Goal: Transaction & Acquisition: Purchase product/service

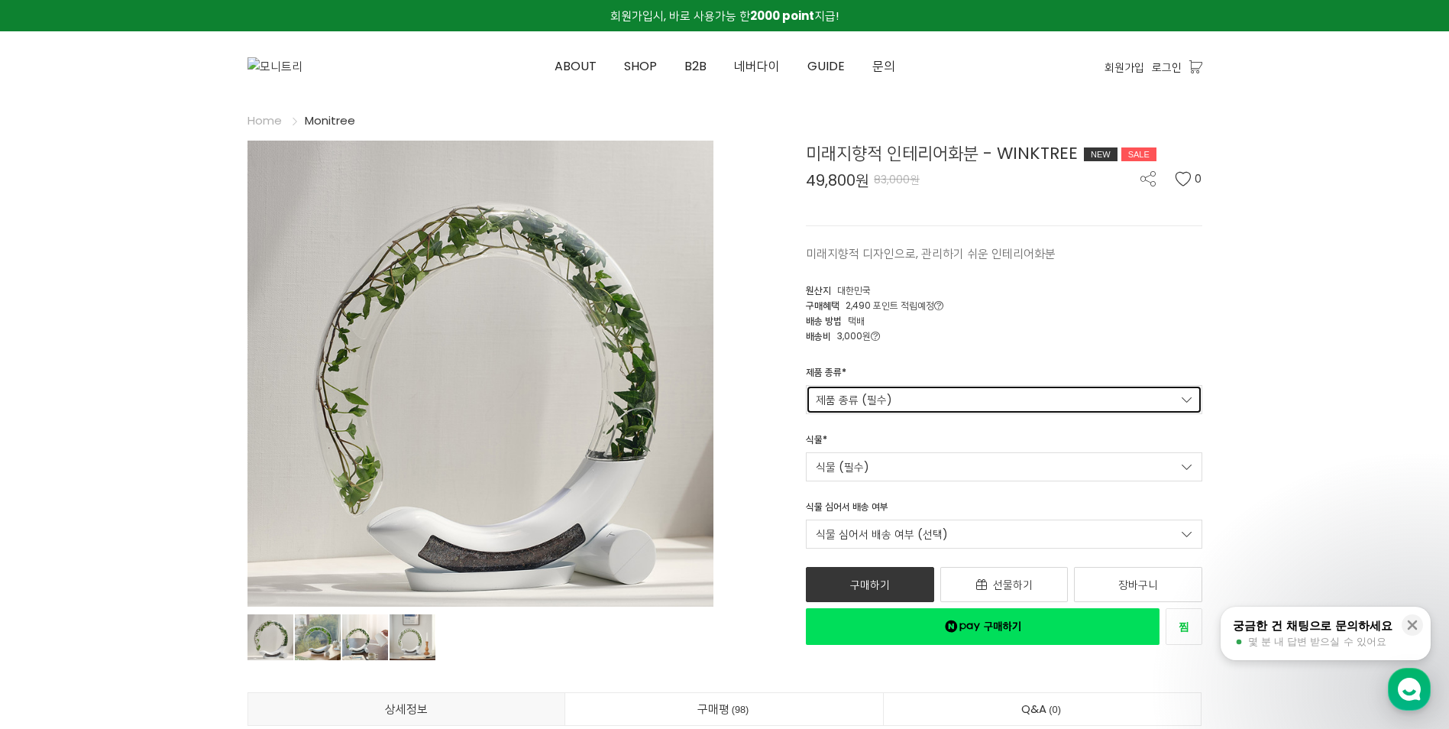
click at [1185, 409] on link "제품 종류 (필수)" at bounding box center [1004, 399] width 396 height 29
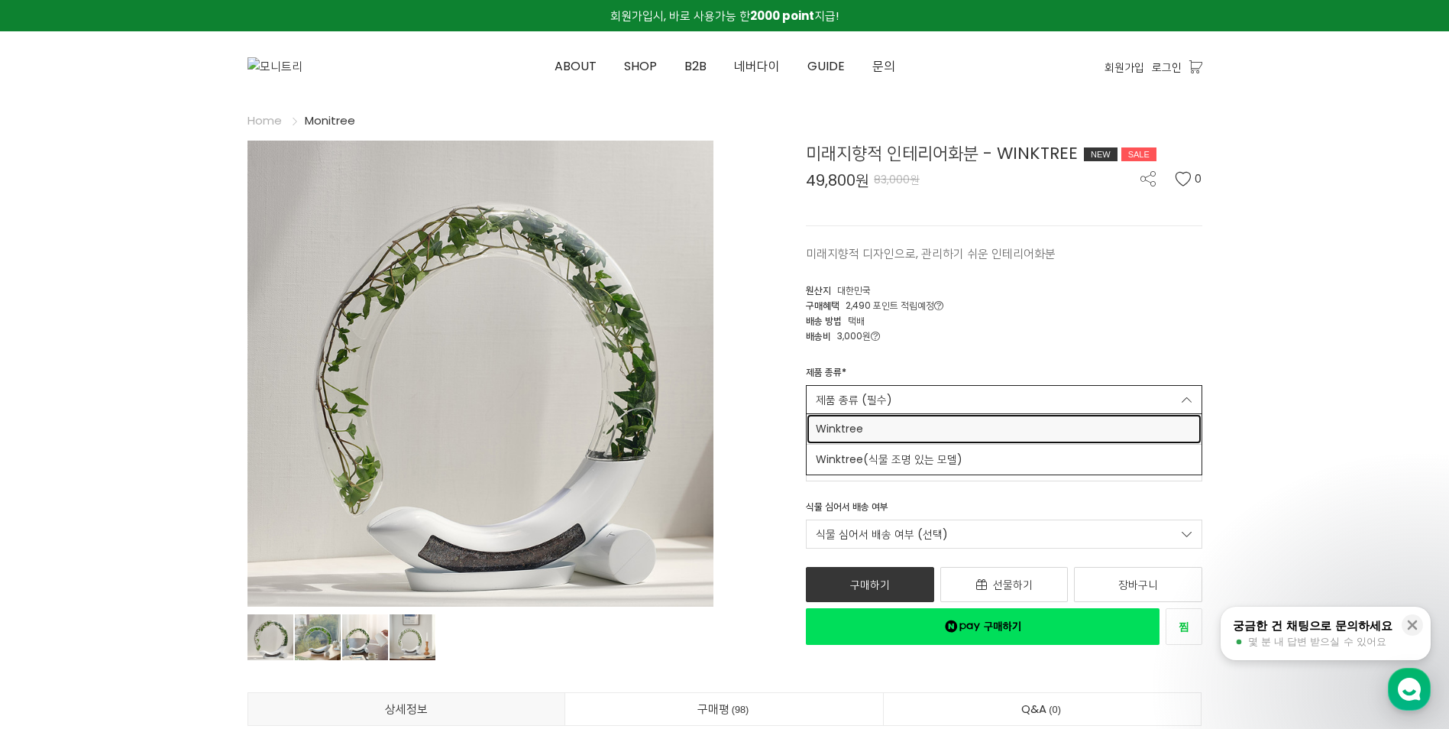
click at [1098, 436] on span "Winktree" at bounding box center [1004, 429] width 377 height 16
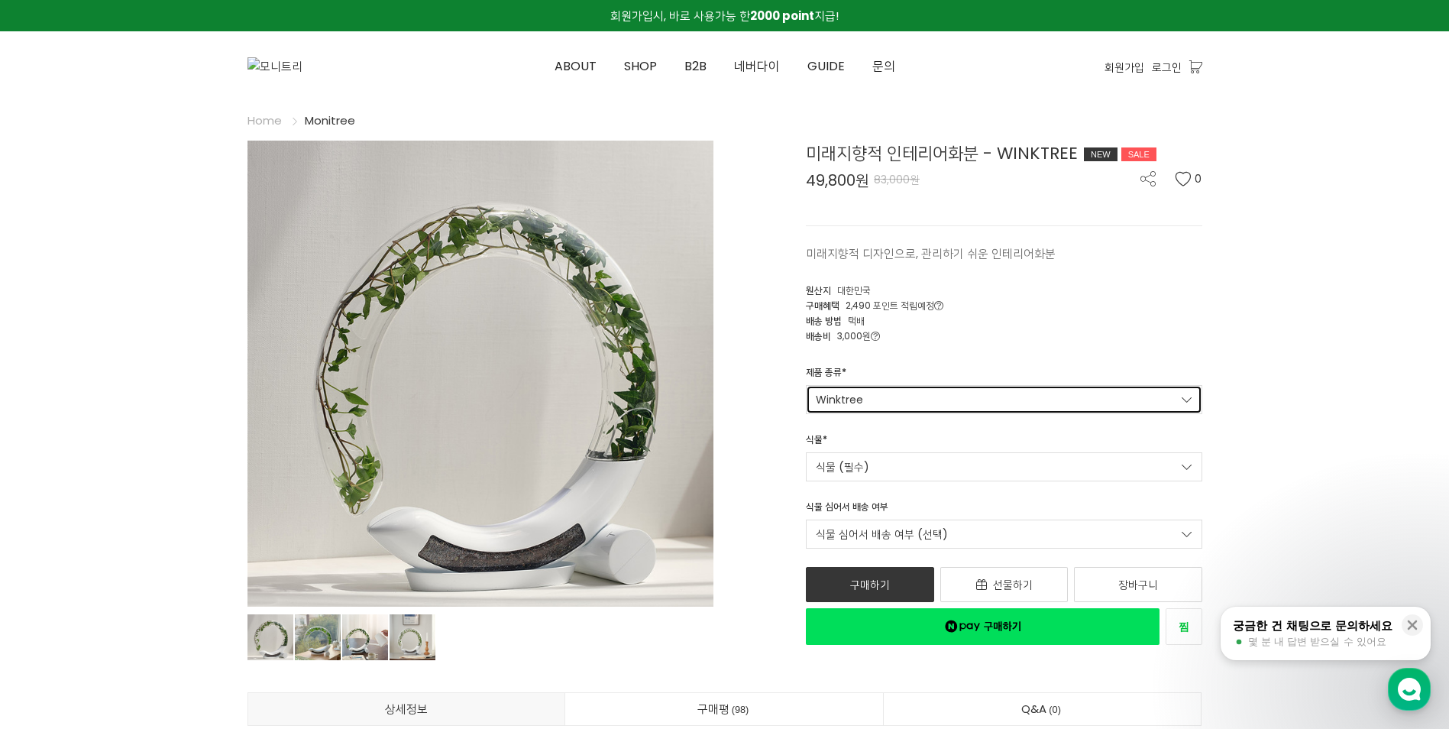
click at [1075, 394] on link "Winktree" at bounding box center [1004, 399] width 396 height 29
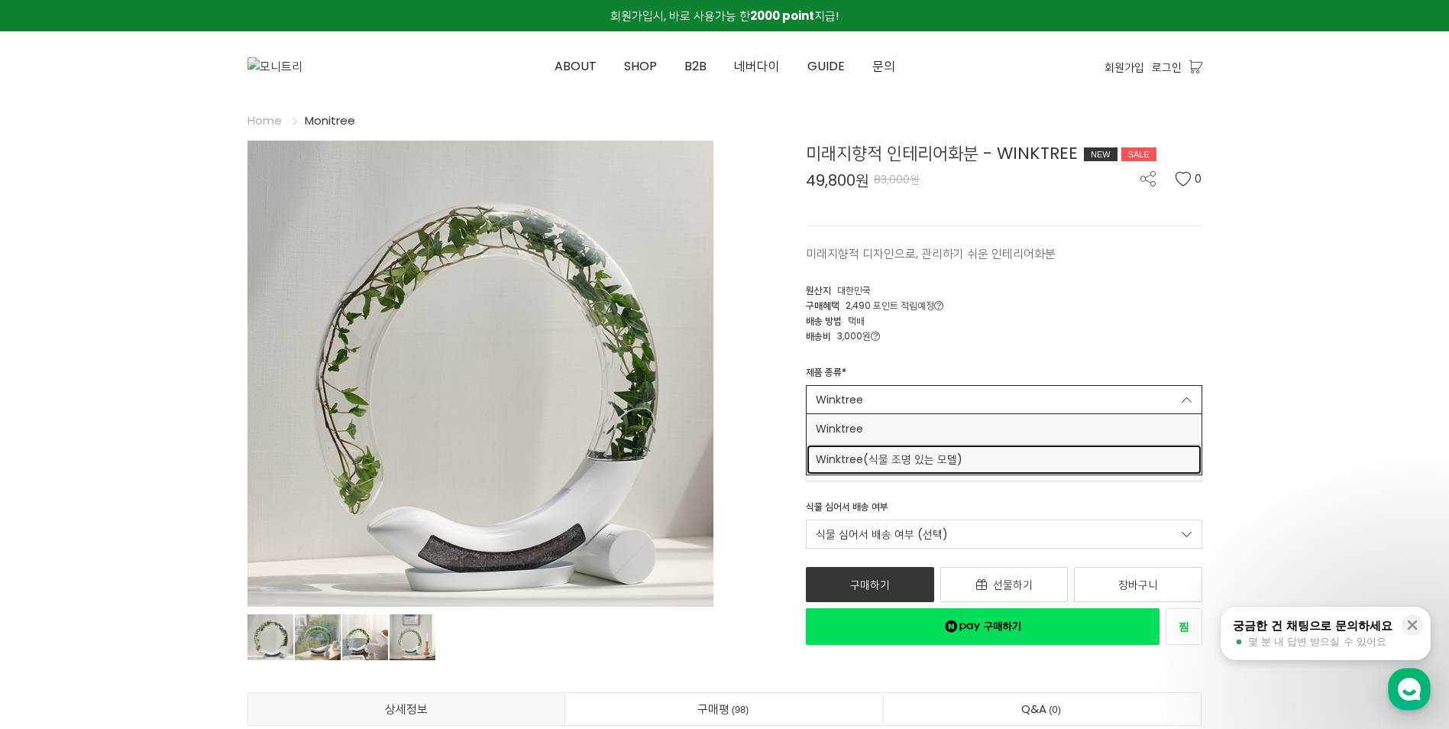
click at [1033, 468] on link "Winktree(식물 조명 있는 모델)" at bounding box center [1004, 460] width 395 height 30
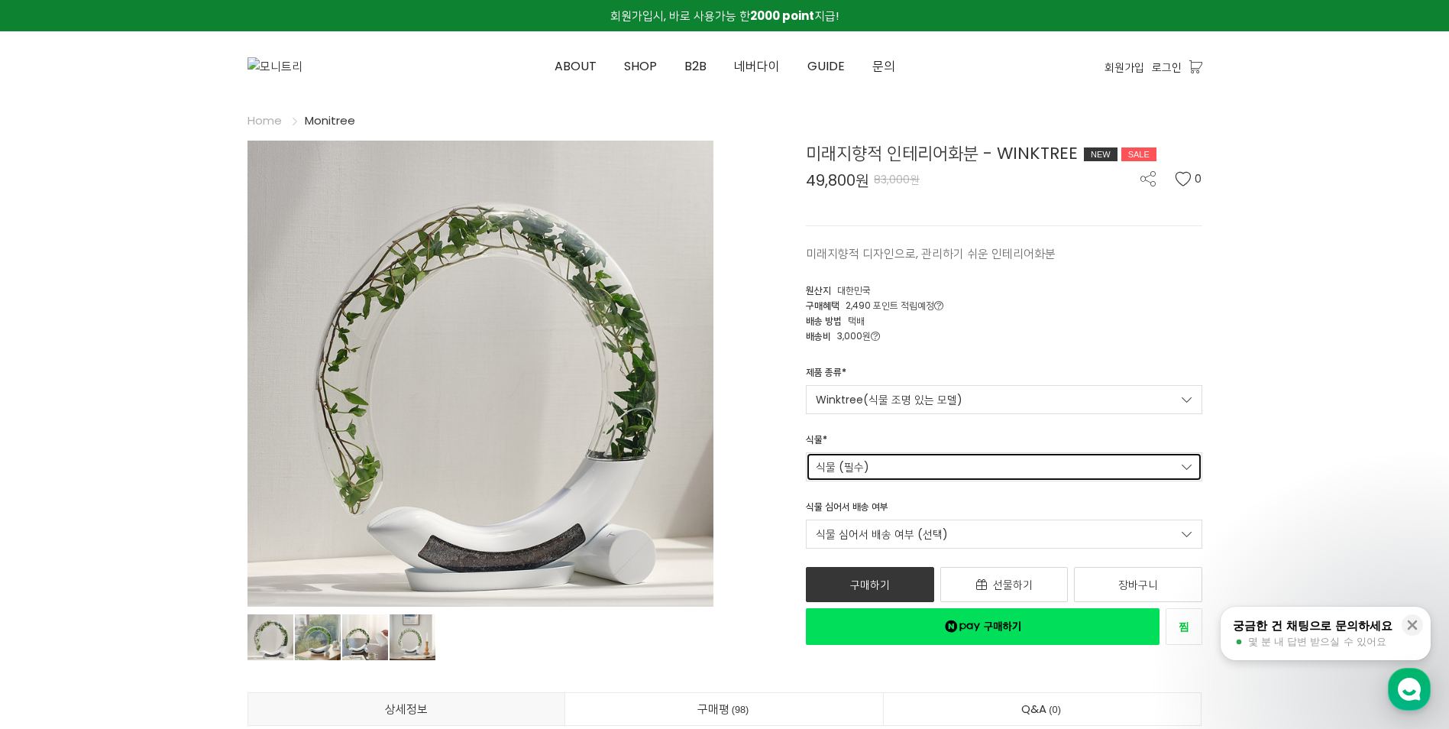
click at [1167, 467] on link "식물 (필수)" at bounding box center [1004, 466] width 396 height 29
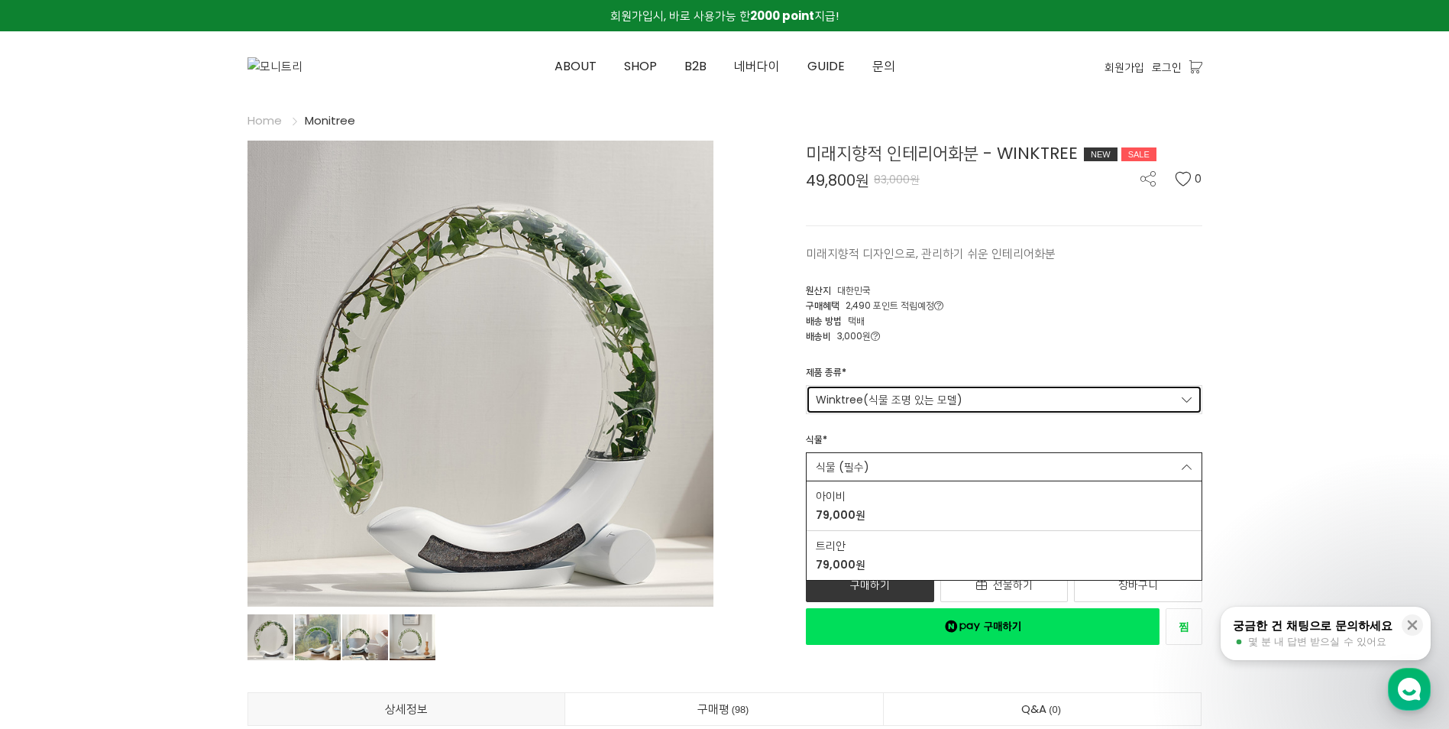
click at [1130, 398] on link "Winktree(식물 조명 있는 모델)" at bounding box center [1004, 399] width 396 height 29
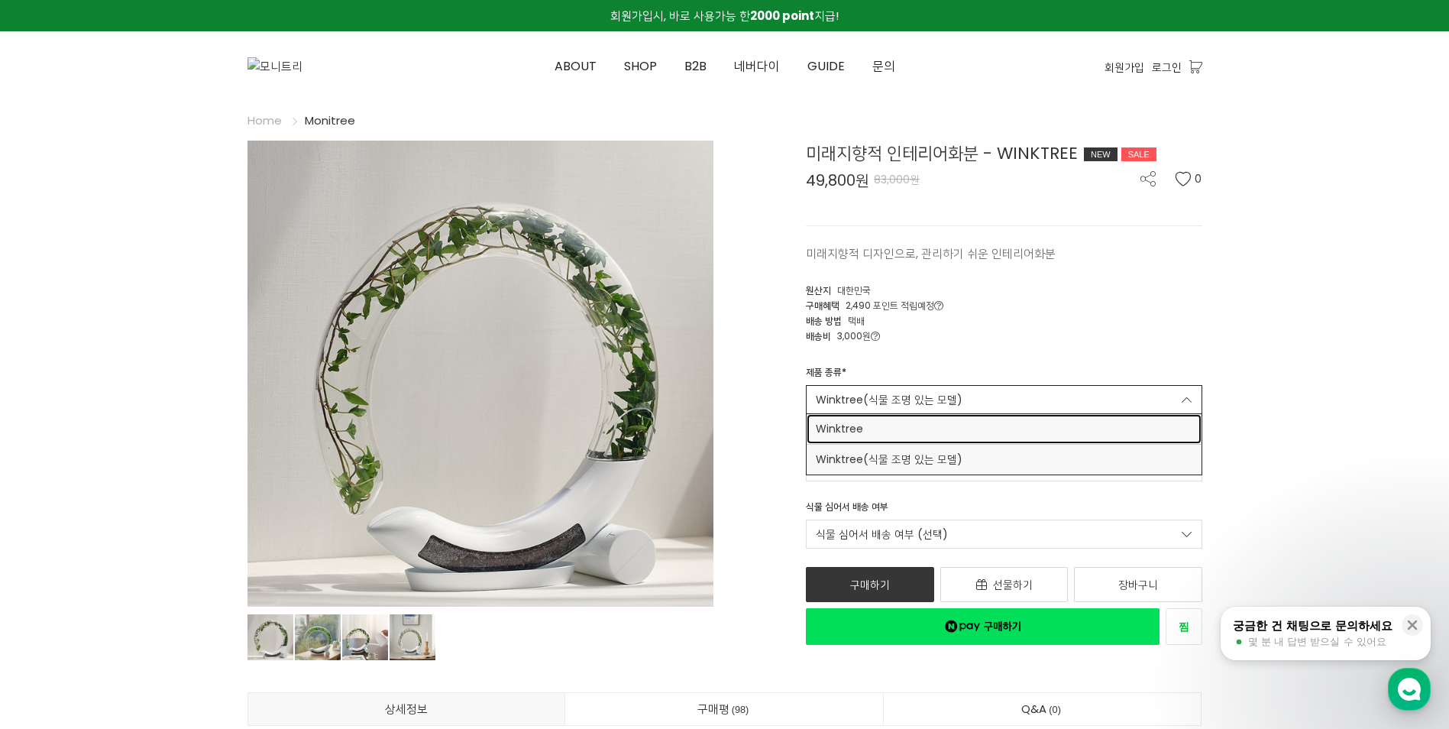
click at [1029, 429] on span "Winktree" at bounding box center [1004, 429] width 377 height 16
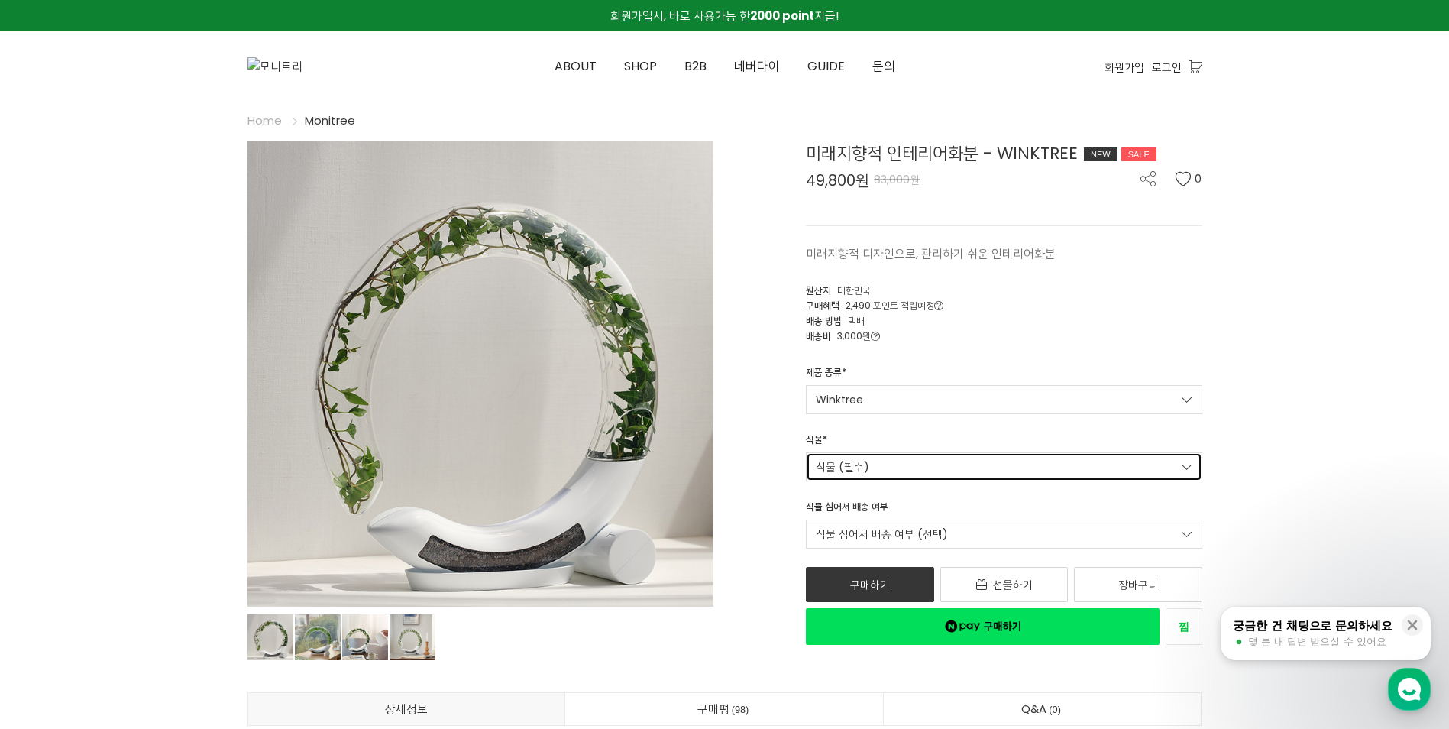
click at [1026, 469] on link "식물 (필수)" at bounding box center [1004, 466] width 396 height 29
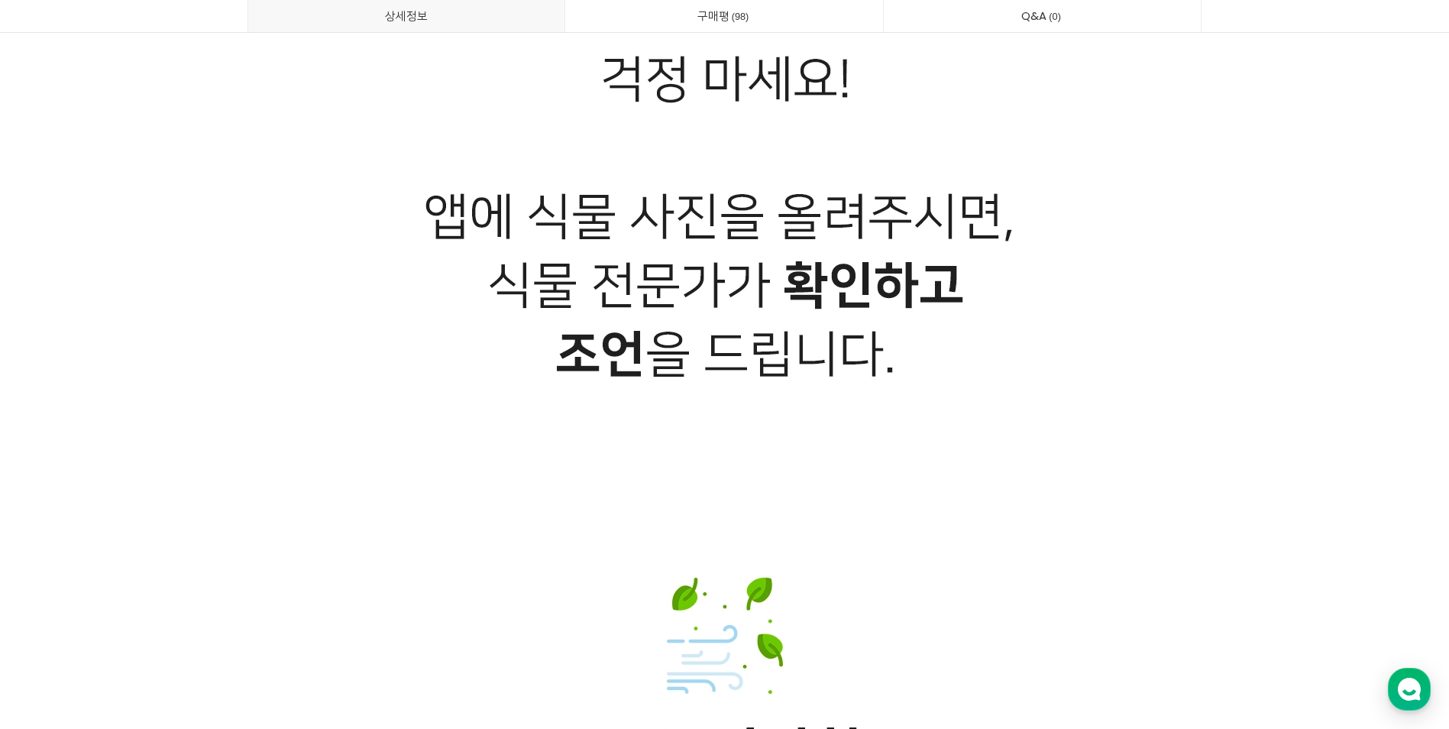
scroll to position [12984, 0]
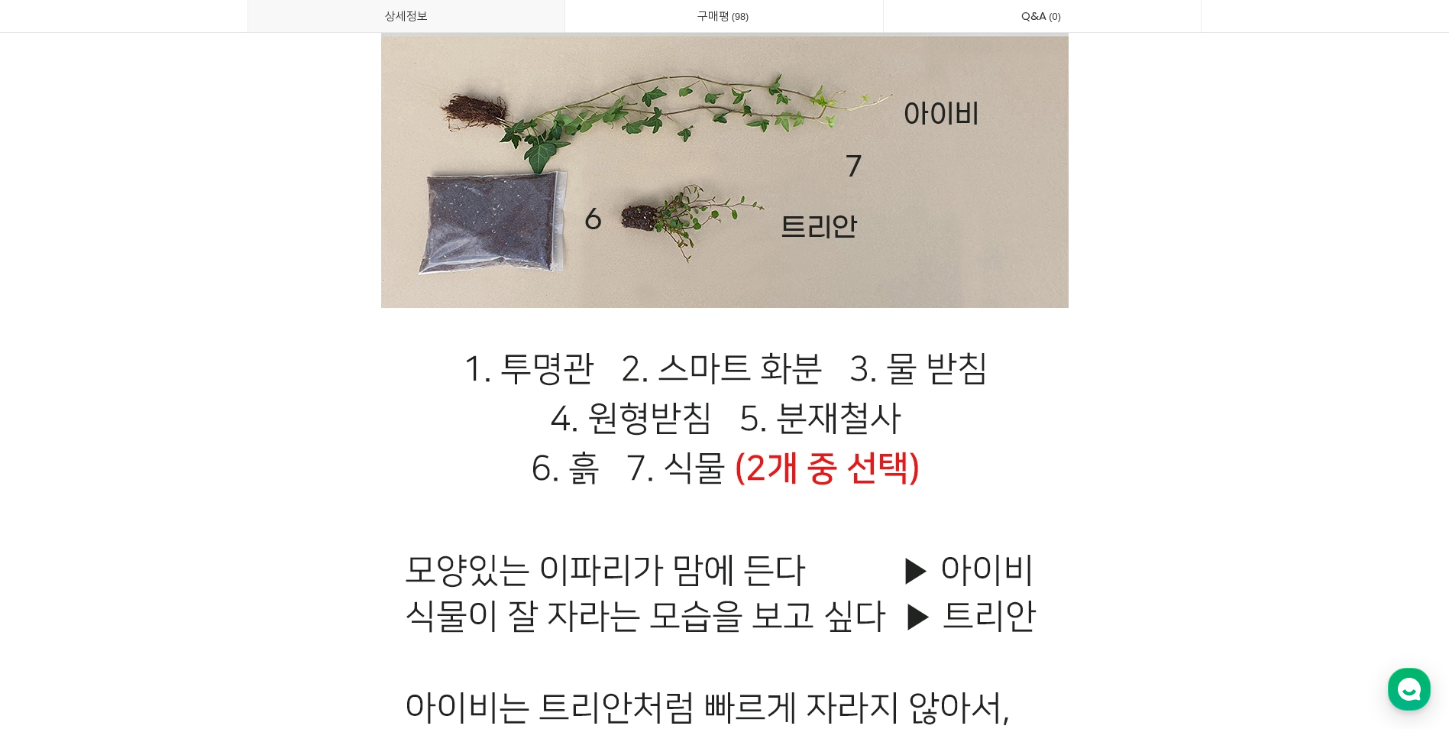
scroll to position [20927, 0]
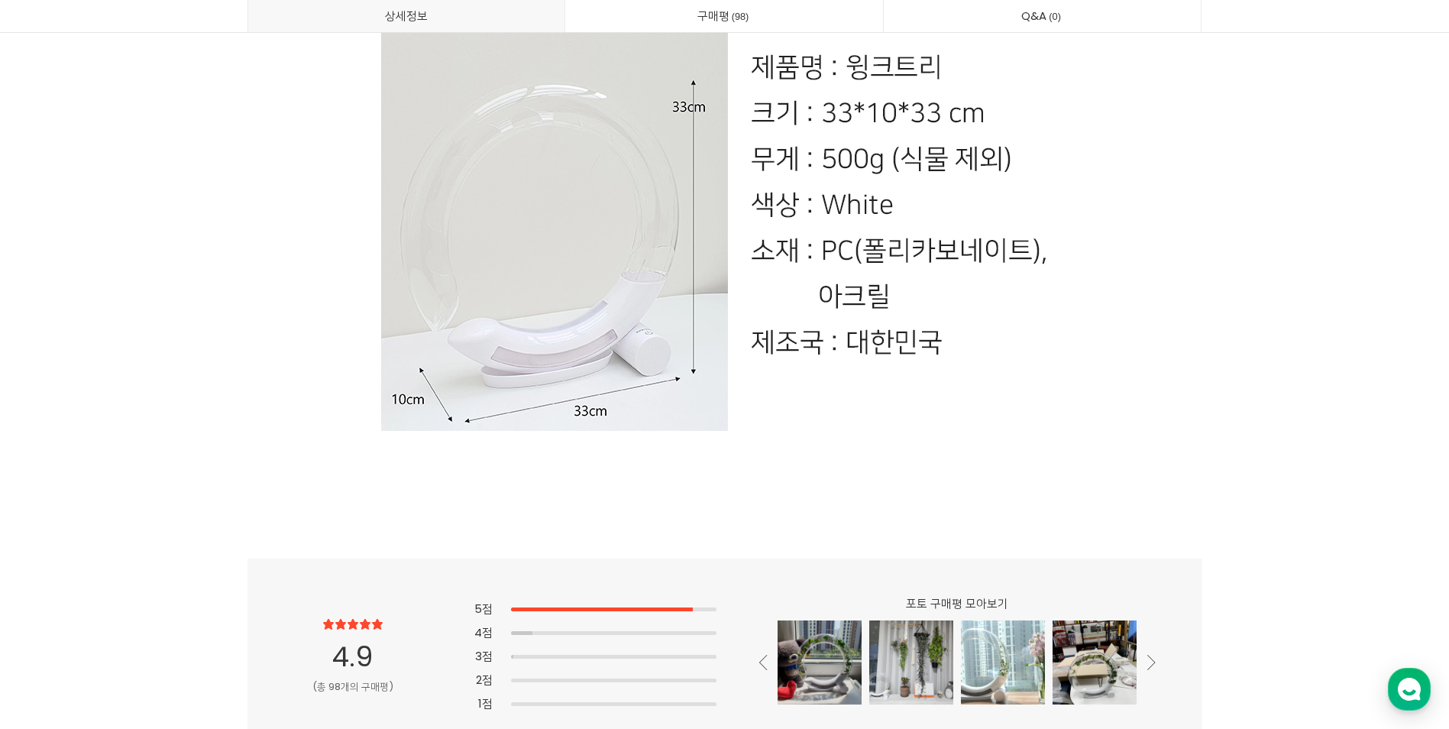
scroll to position [29937, 0]
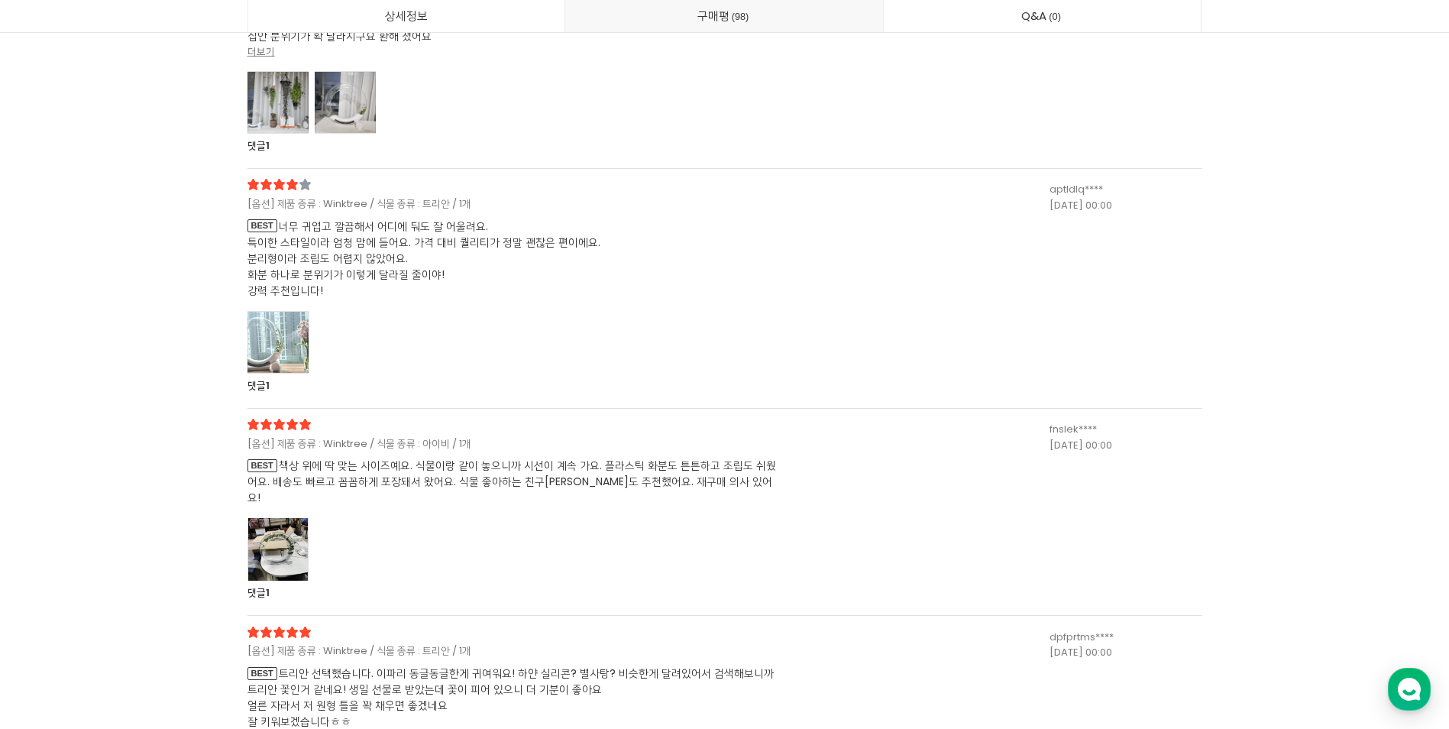
click at [276, 535] on div at bounding box center [277, 549] width 61 height 63
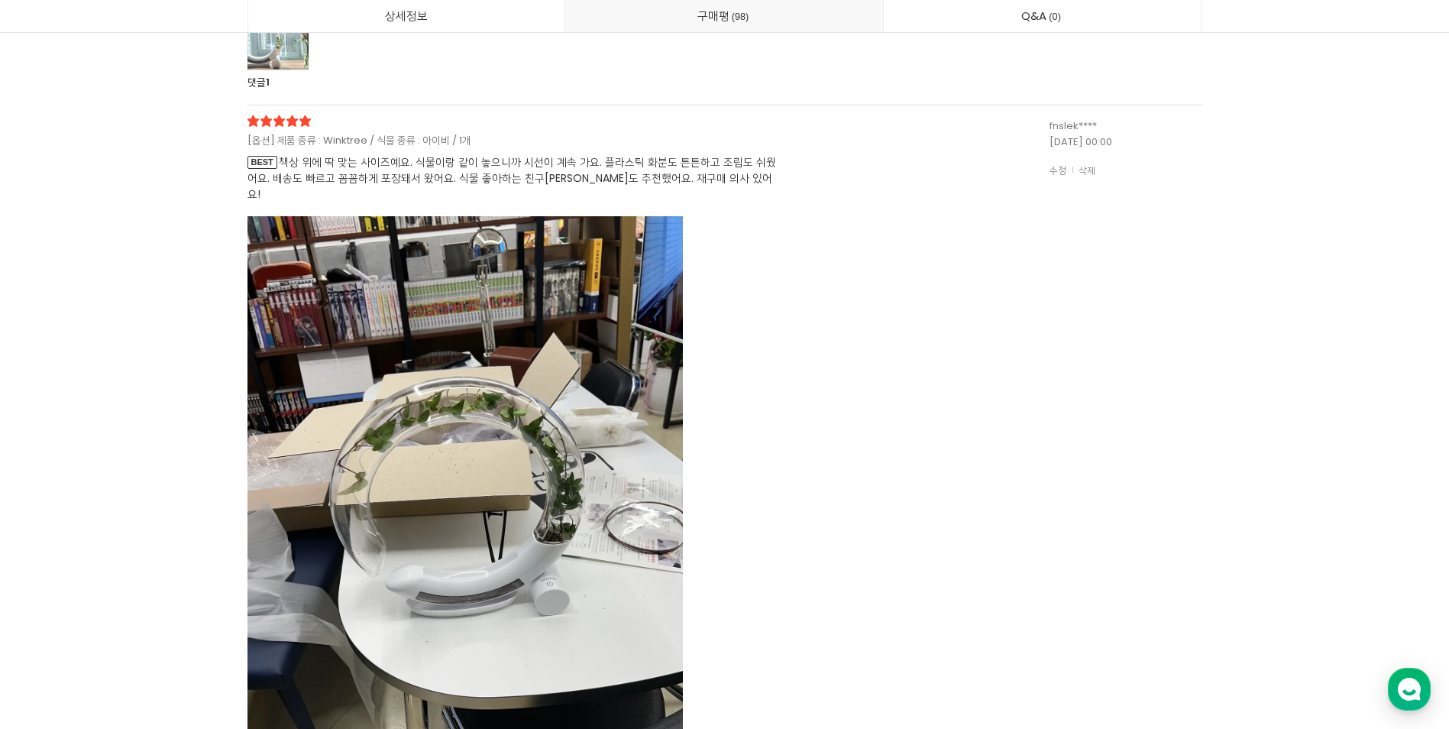
scroll to position [30243, 0]
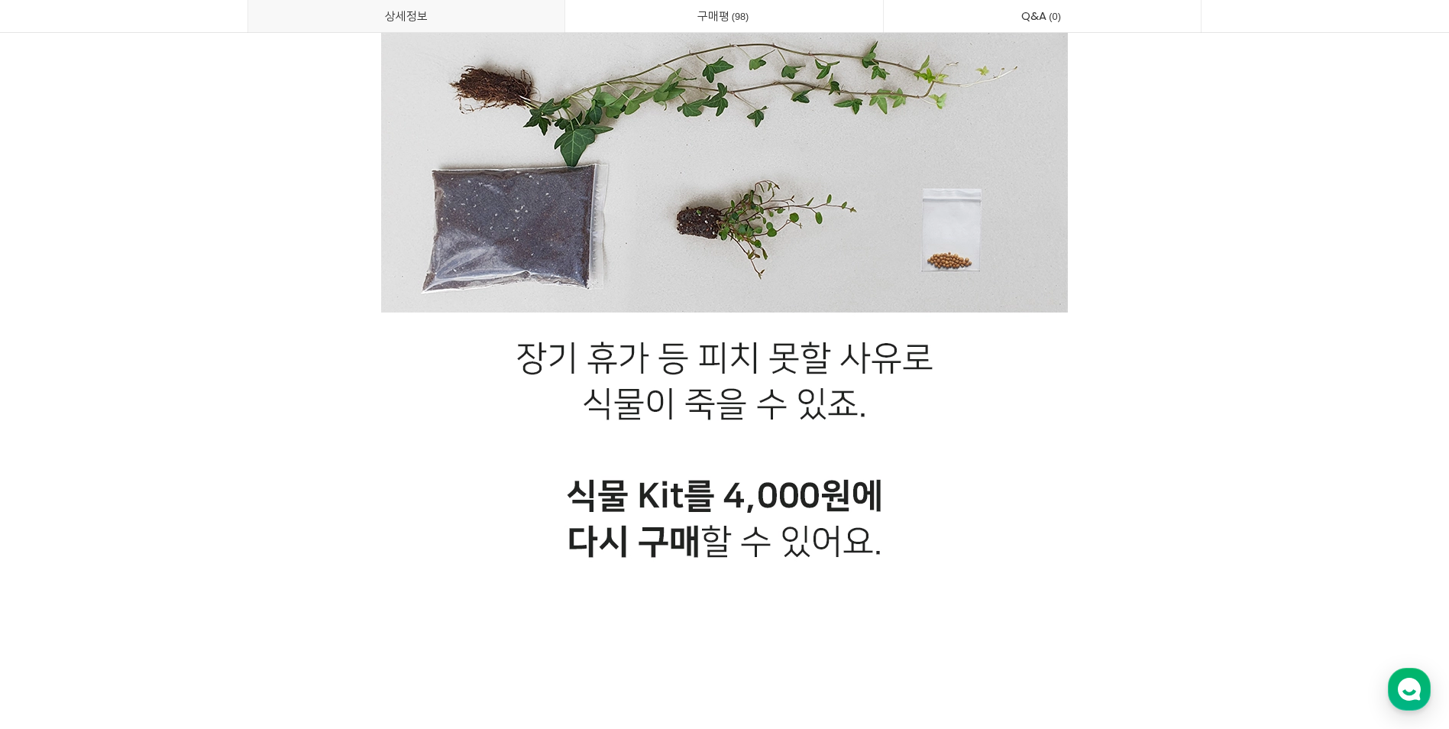
scroll to position [21842, 0]
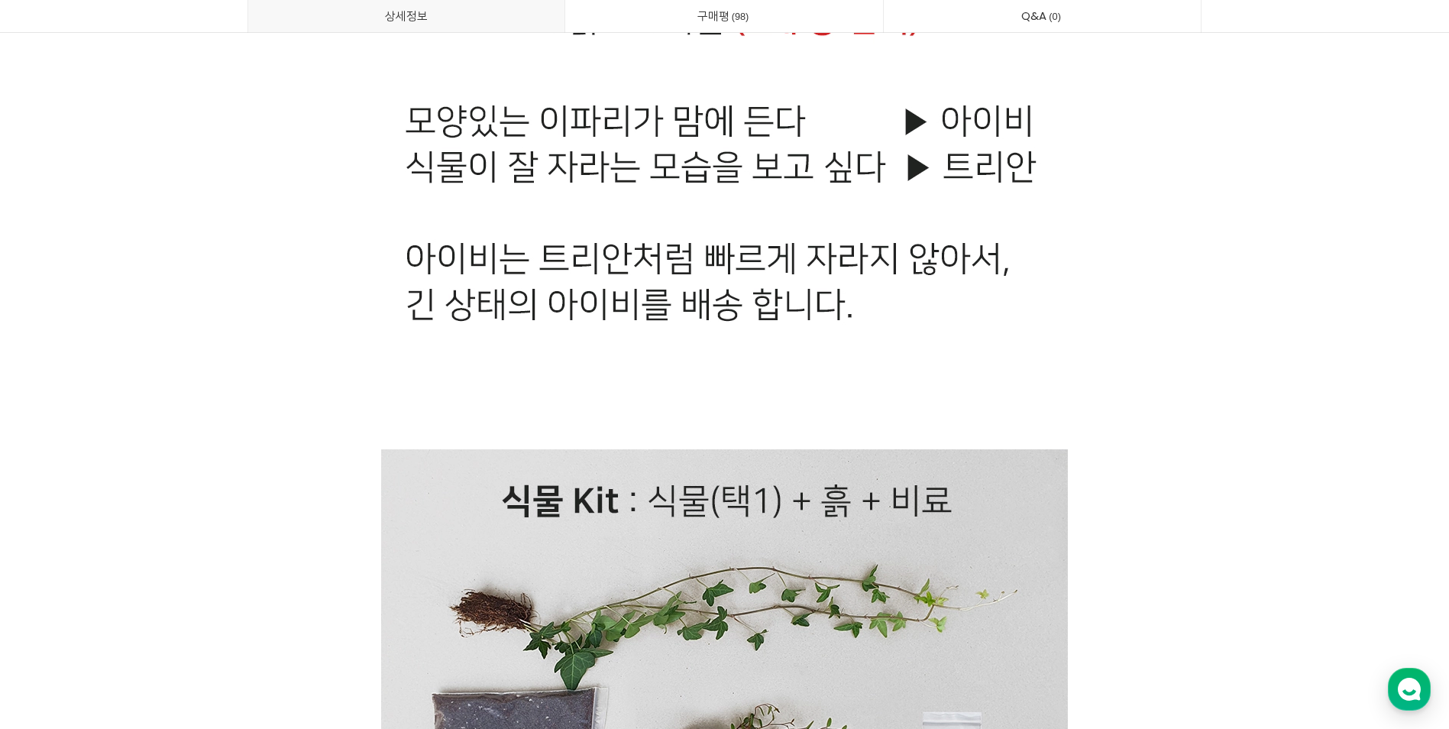
scroll to position [21154, 0]
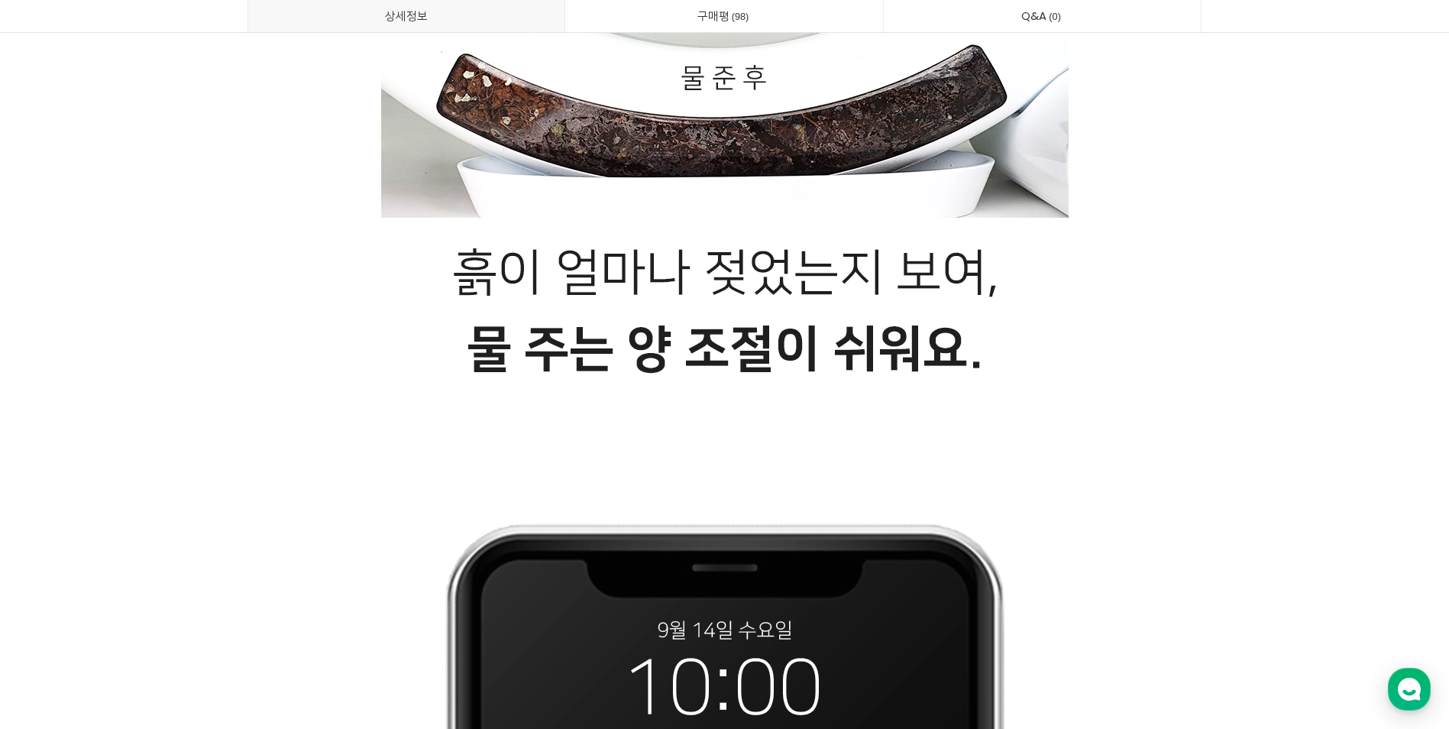
scroll to position [0, 0]
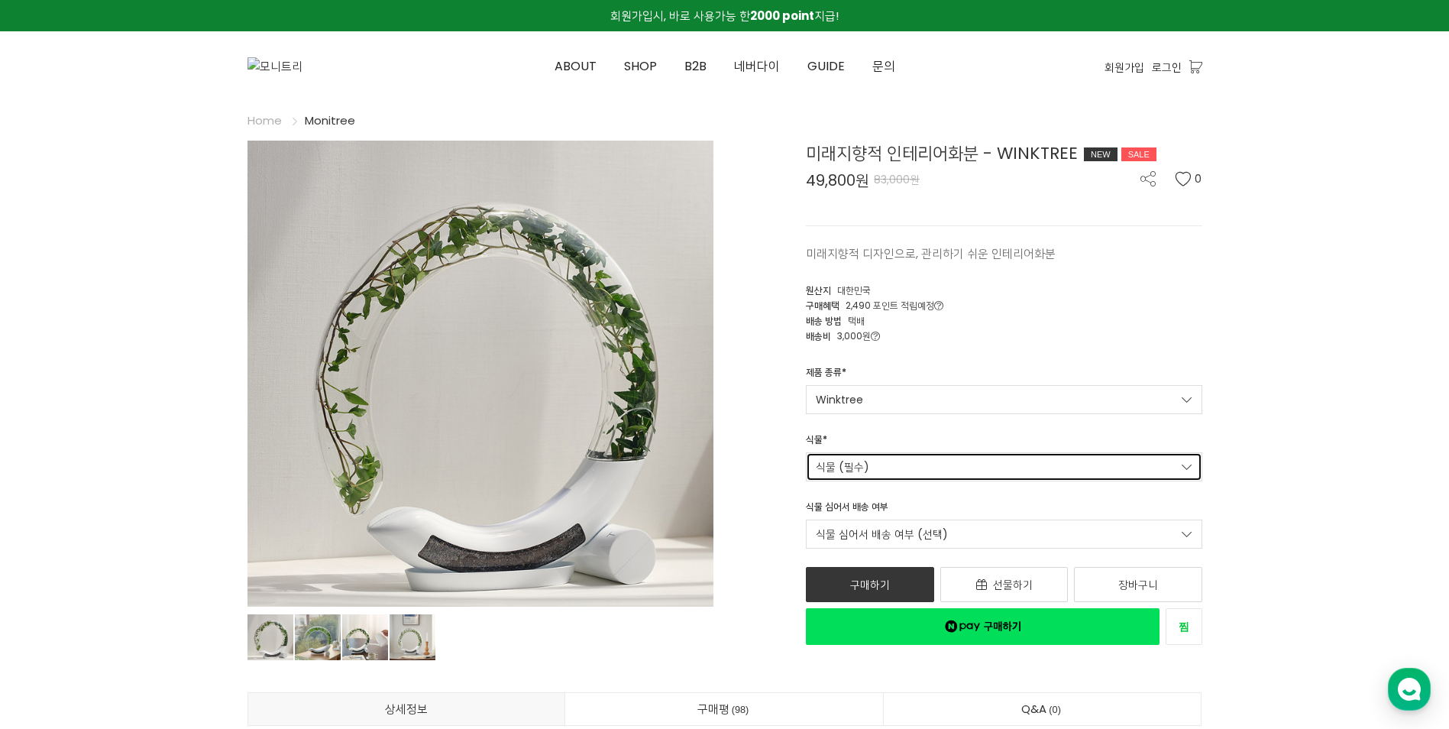
click at [1036, 469] on link "식물 (필수)" at bounding box center [1004, 466] width 396 height 29
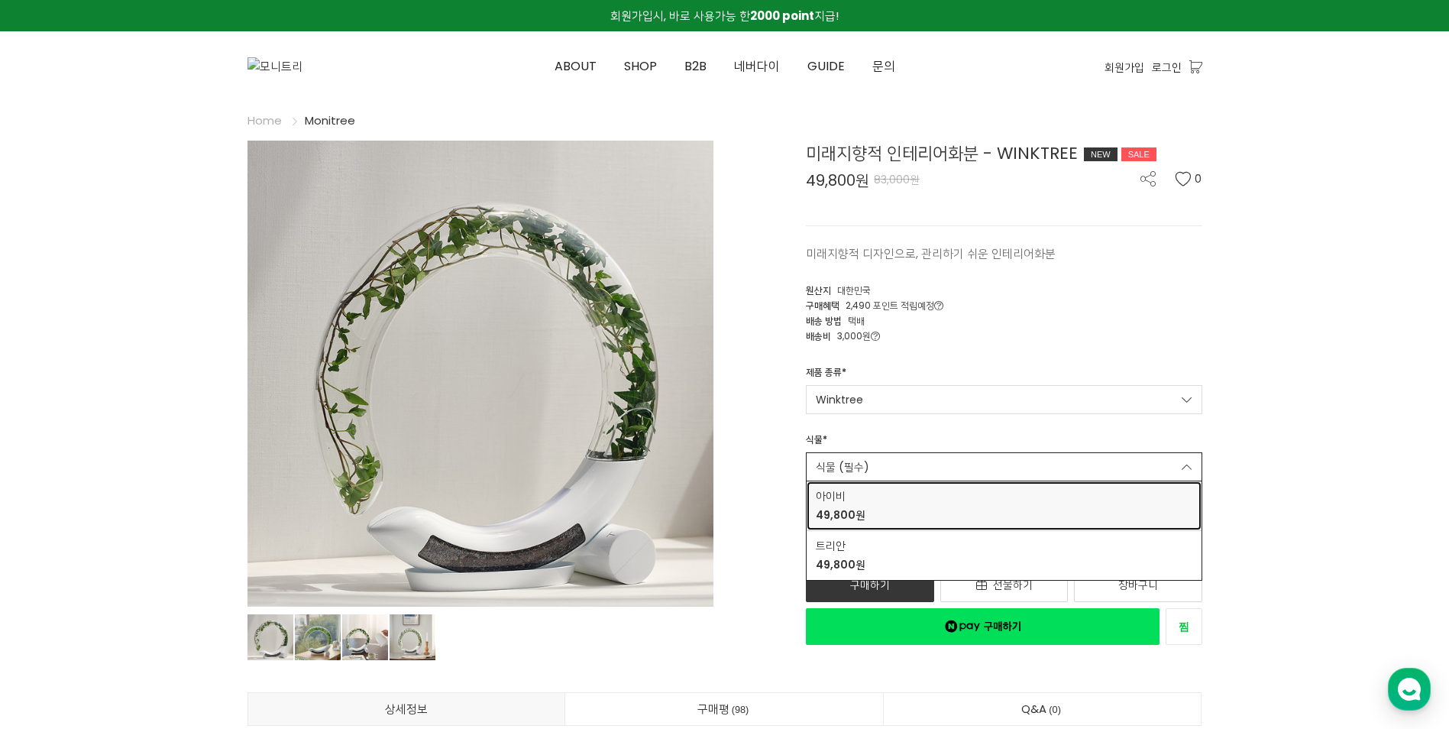
click at [971, 503] on div "아이비 49,800원" at bounding box center [1004, 505] width 377 height 35
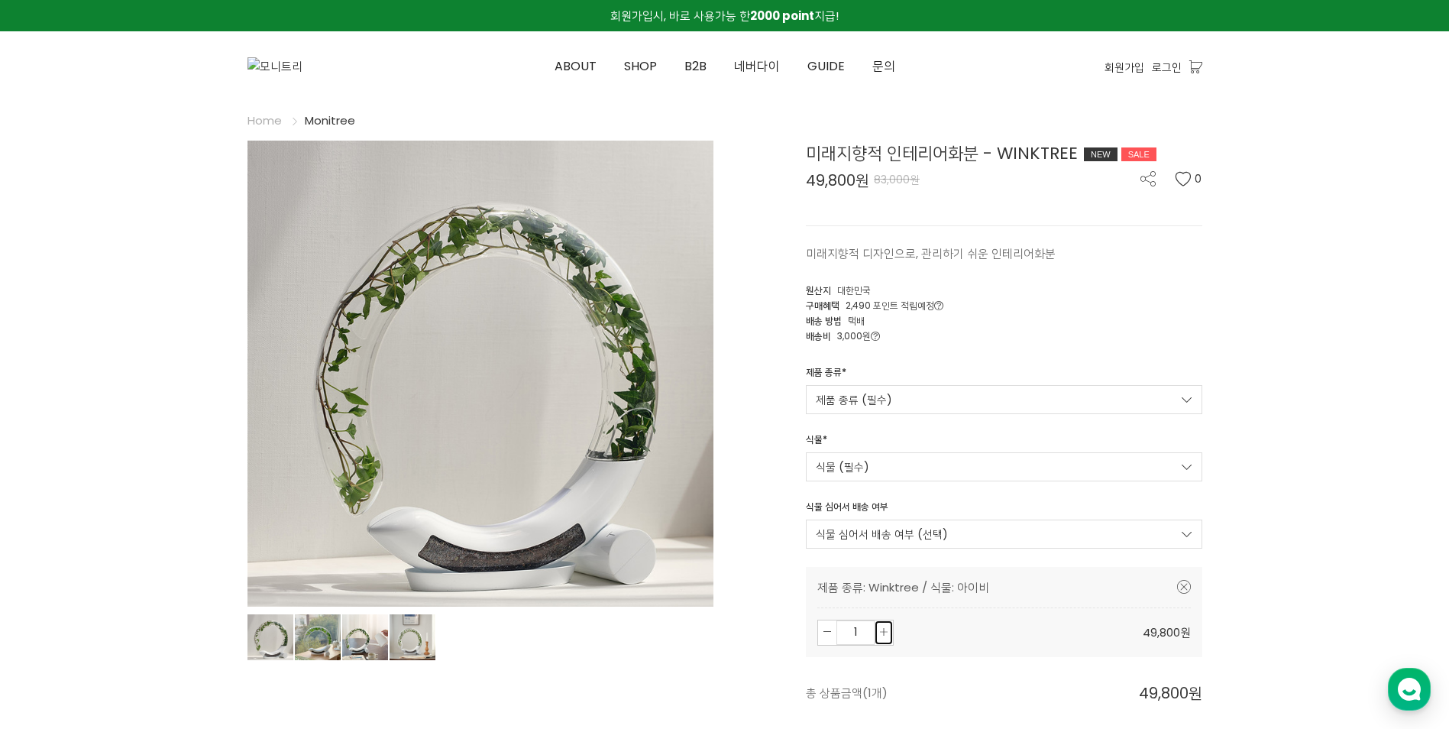
click at [881, 631] on icon at bounding box center [884, 632] width 8 height 8
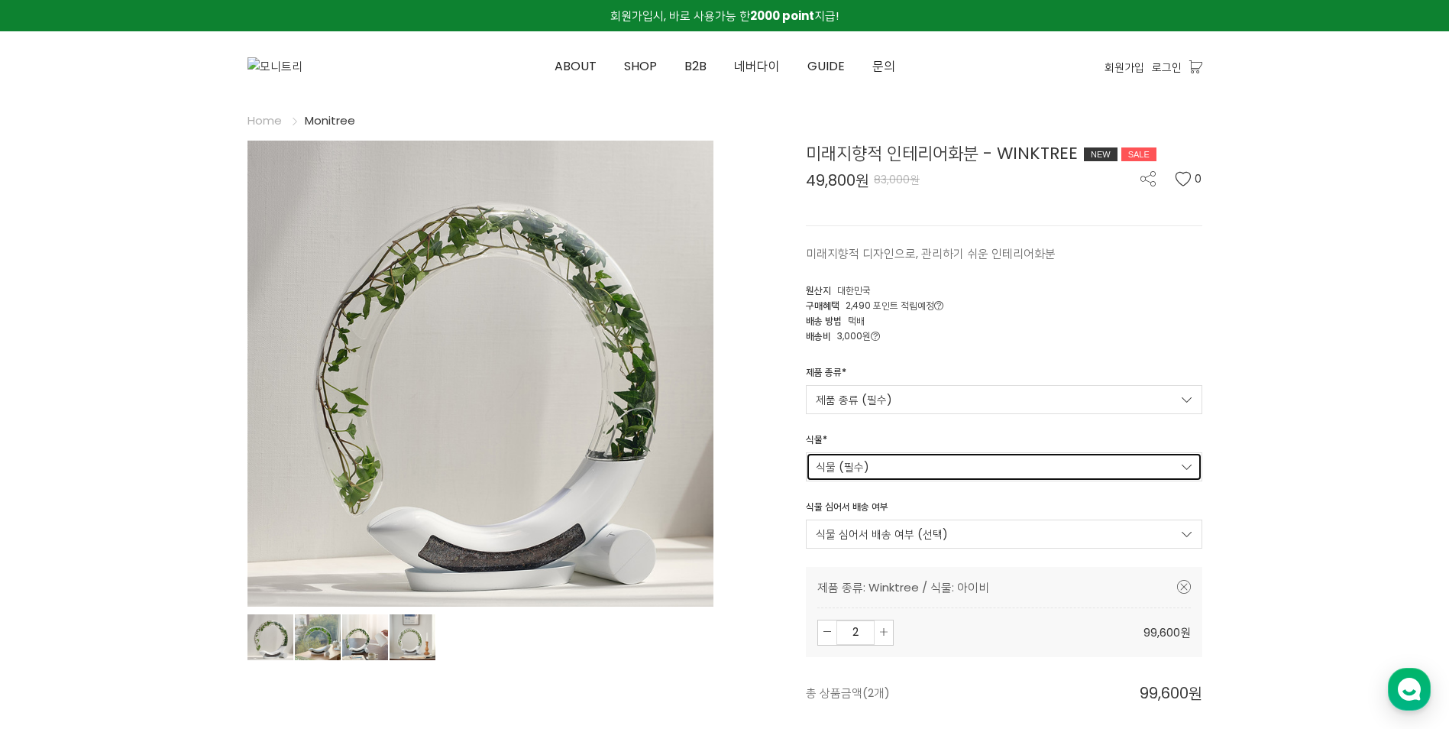
click at [1184, 463] on link "식물 (필수)" at bounding box center [1004, 466] width 396 height 29
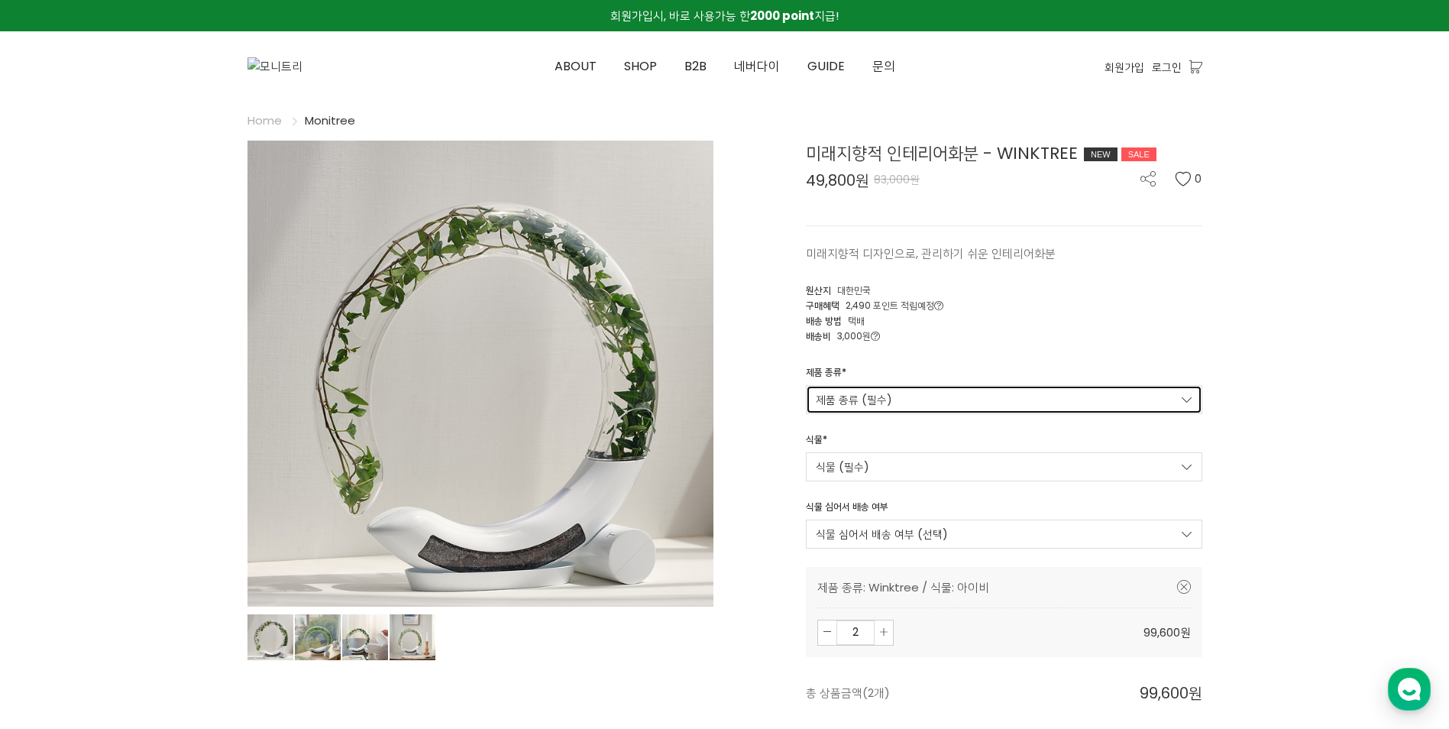
click at [1136, 396] on link "제품 종류 (필수)" at bounding box center [1004, 399] width 396 height 29
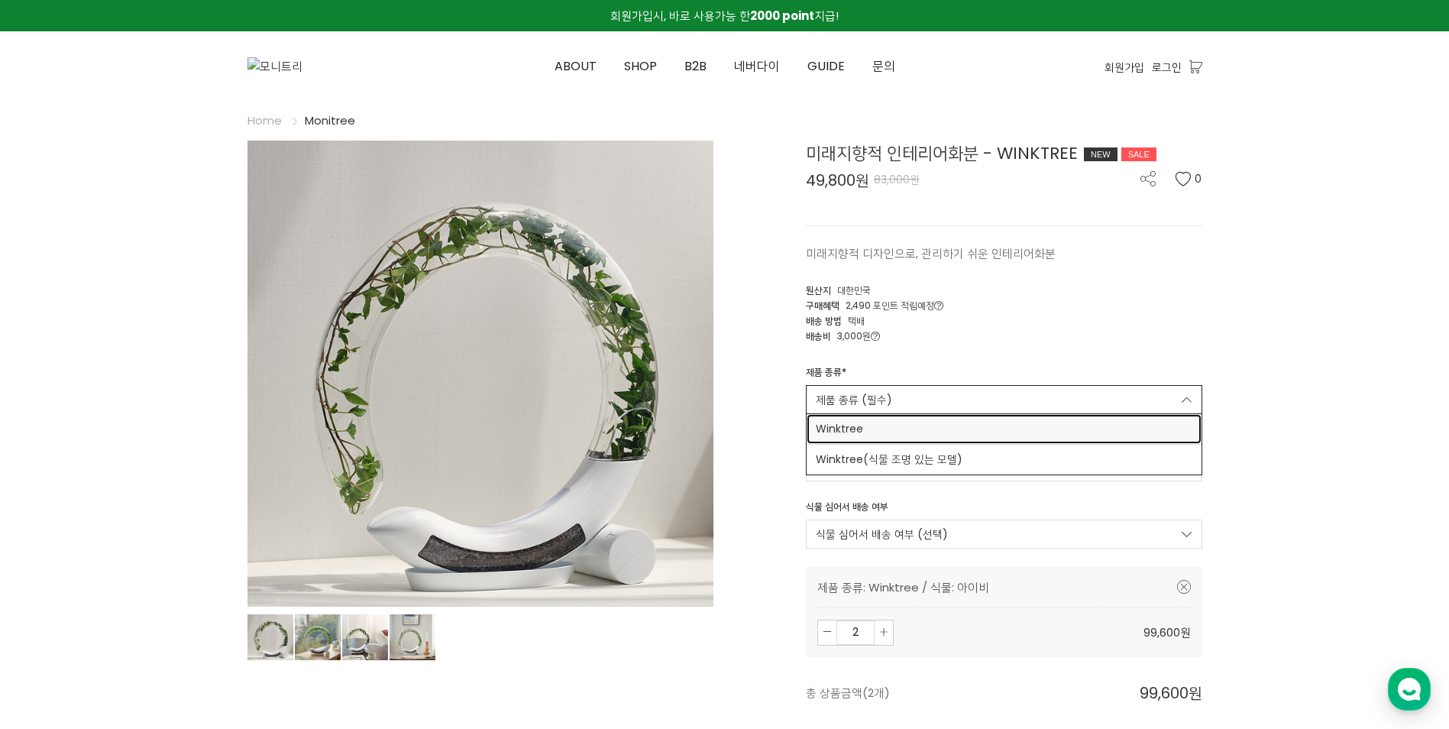
click at [1116, 439] on link "Winktree" at bounding box center [1004, 429] width 395 height 30
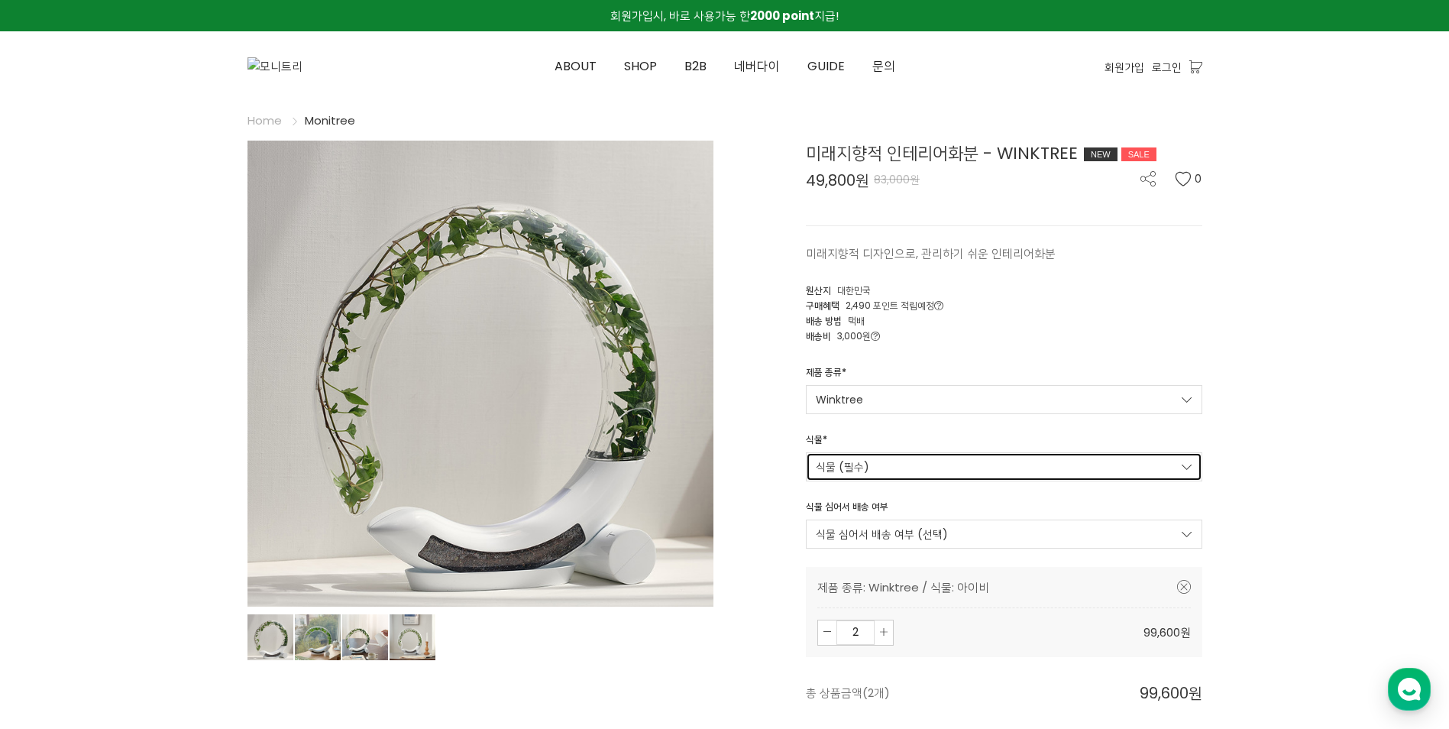
click at [1149, 467] on link "식물 (필수)" at bounding box center [1004, 466] width 396 height 29
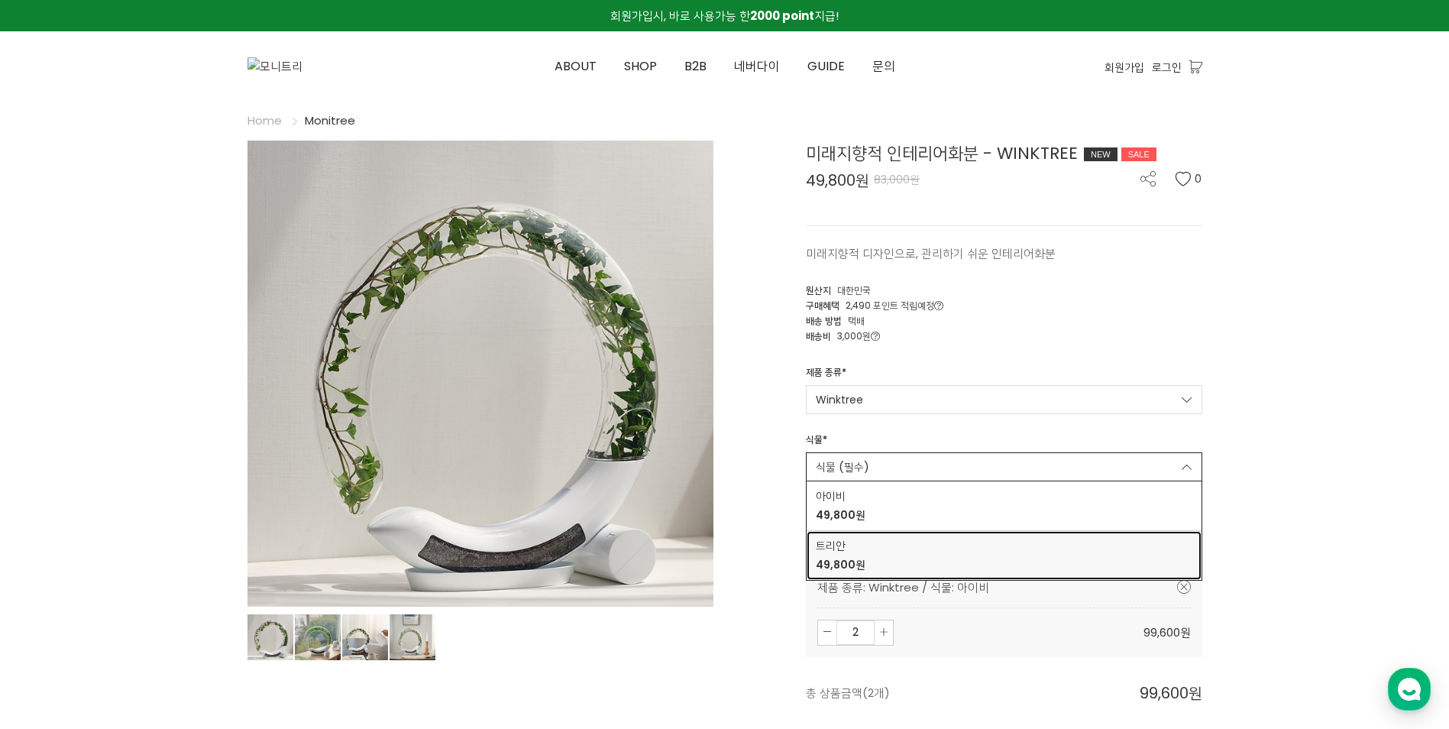
click at [972, 554] on div "트리안 49,800원" at bounding box center [1004, 555] width 377 height 35
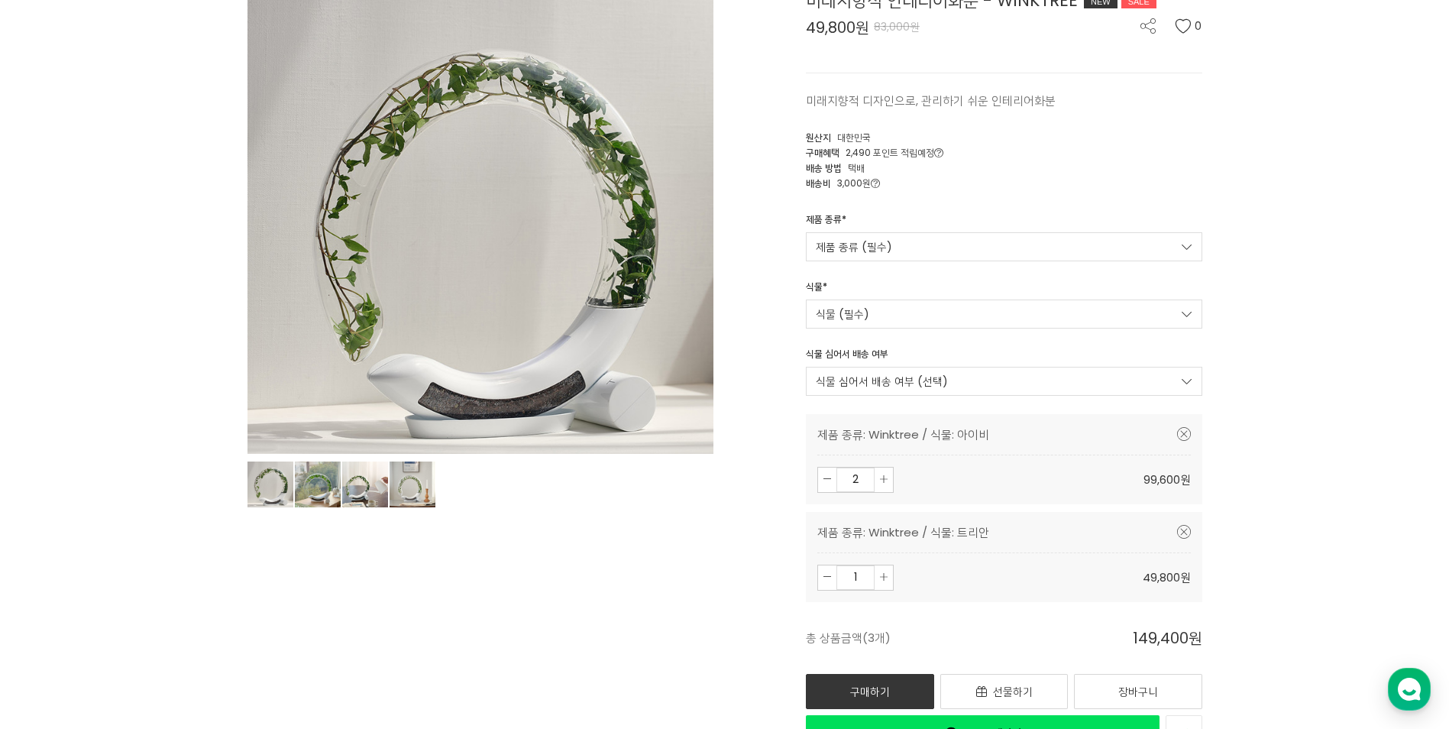
scroll to position [458, 0]
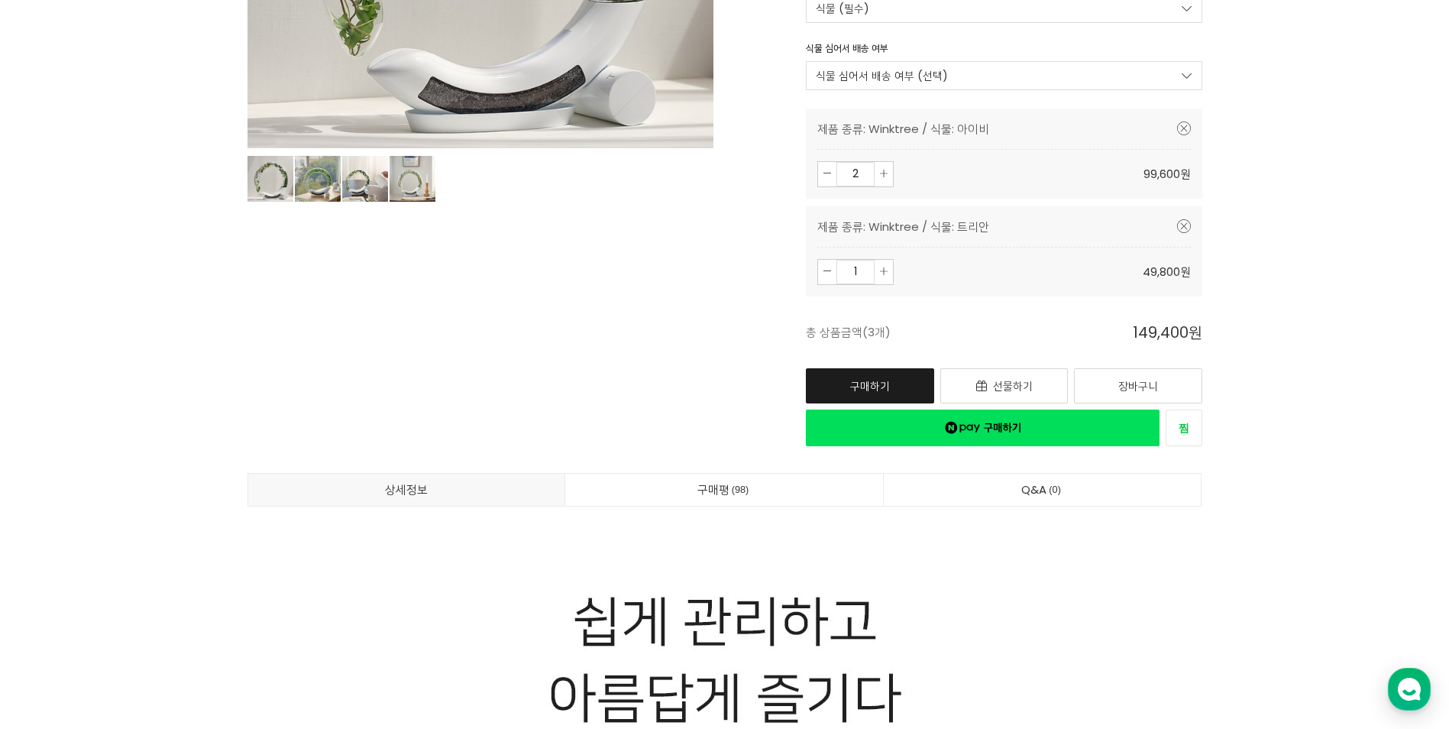
click at [865, 383] on link "구매하기" at bounding box center [870, 385] width 128 height 35
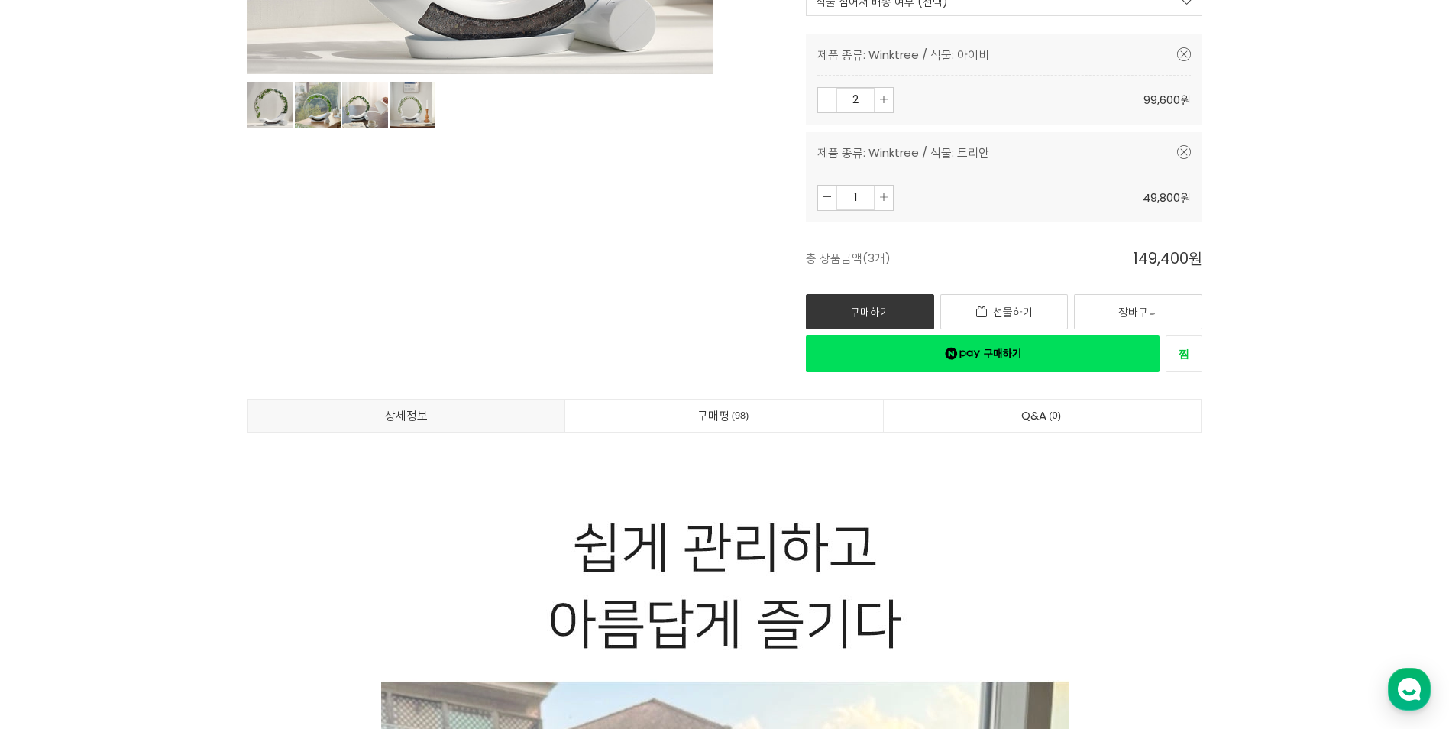
scroll to position [382, 0]
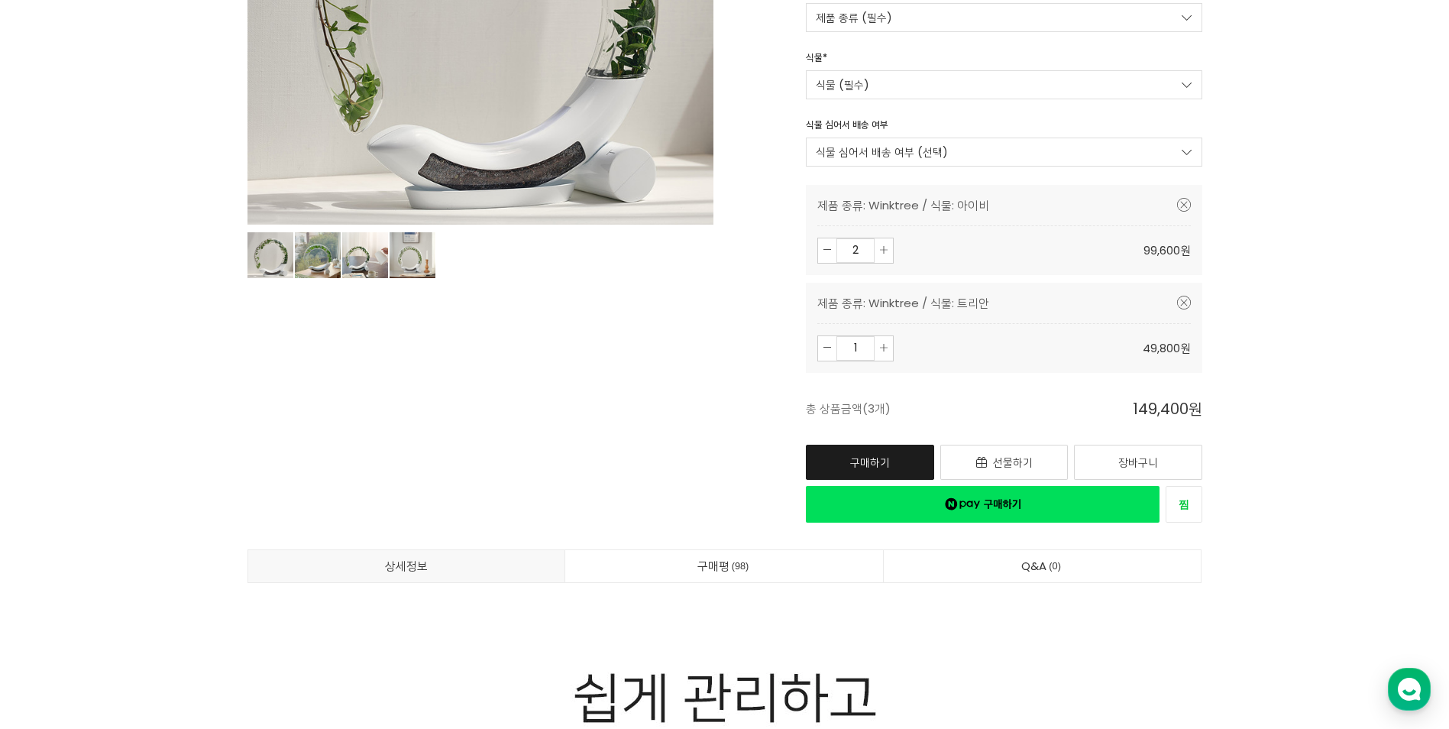
click at [893, 448] on link "구매하기" at bounding box center [870, 462] width 128 height 35
click at [893, 454] on link "구매하기" at bounding box center [870, 462] width 128 height 35
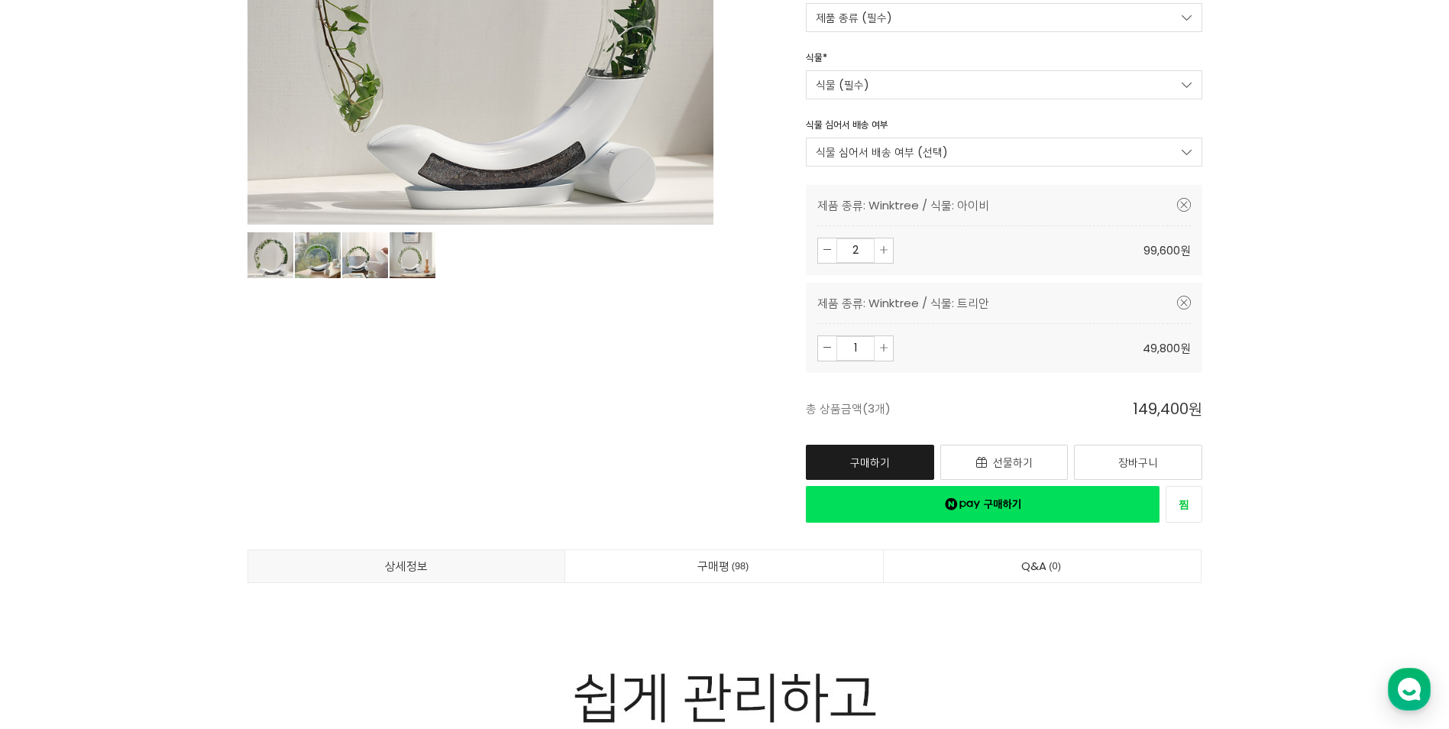
click at [893, 454] on link "구매하기" at bounding box center [870, 462] width 128 height 35
click at [1135, 465] on link "장바구니" at bounding box center [1138, 462] width 128 height 35
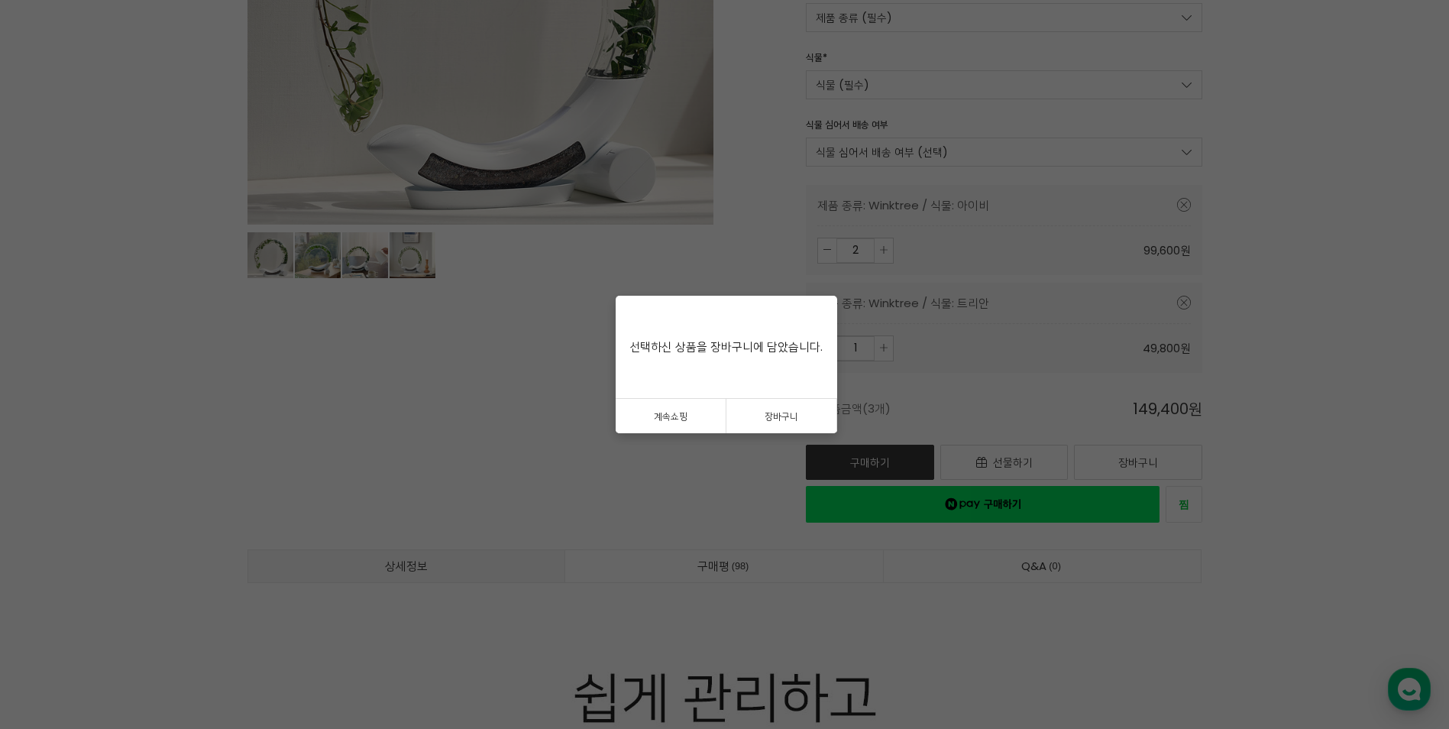
click at [791, 417] on link "장바구니" at bounding box center [781, 416] width 111 height 34
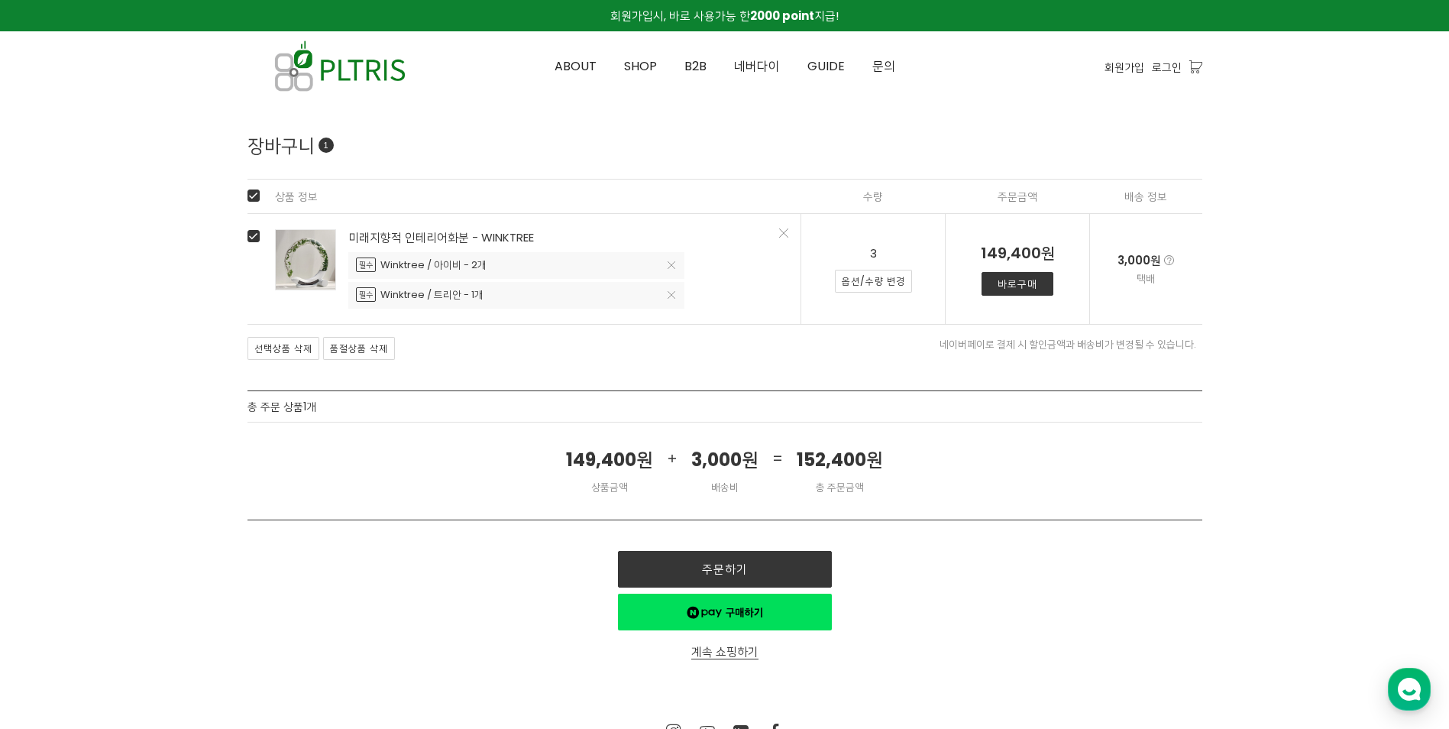
click at [1244, 375] on div at bounding box center [724, 400] width 1449 height 598
click at [732, 564] on link "주문하기" at bounding box center [725, 569] width 214 height 37
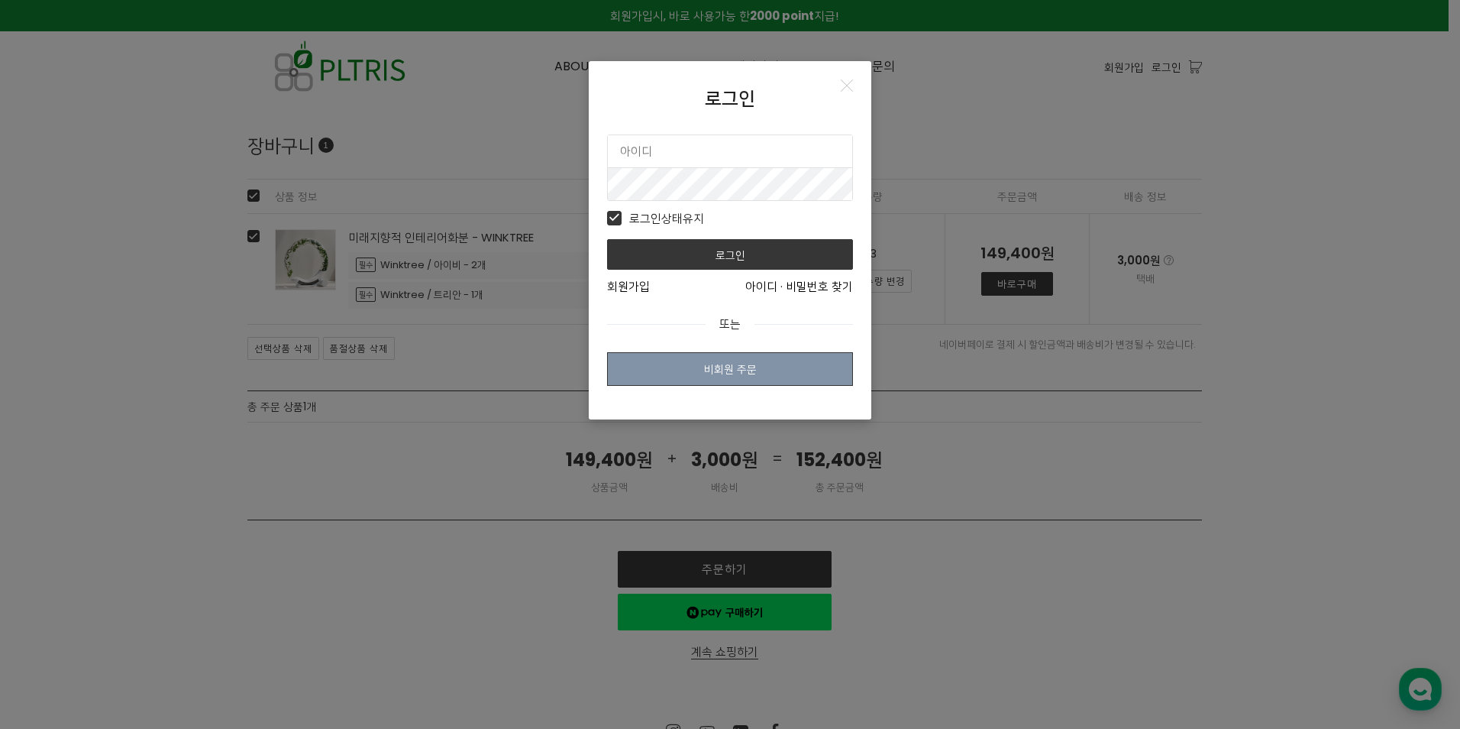
click at [754, 367] on link "비회원 주문" at bounding box center [730, 369] width 246 height 34
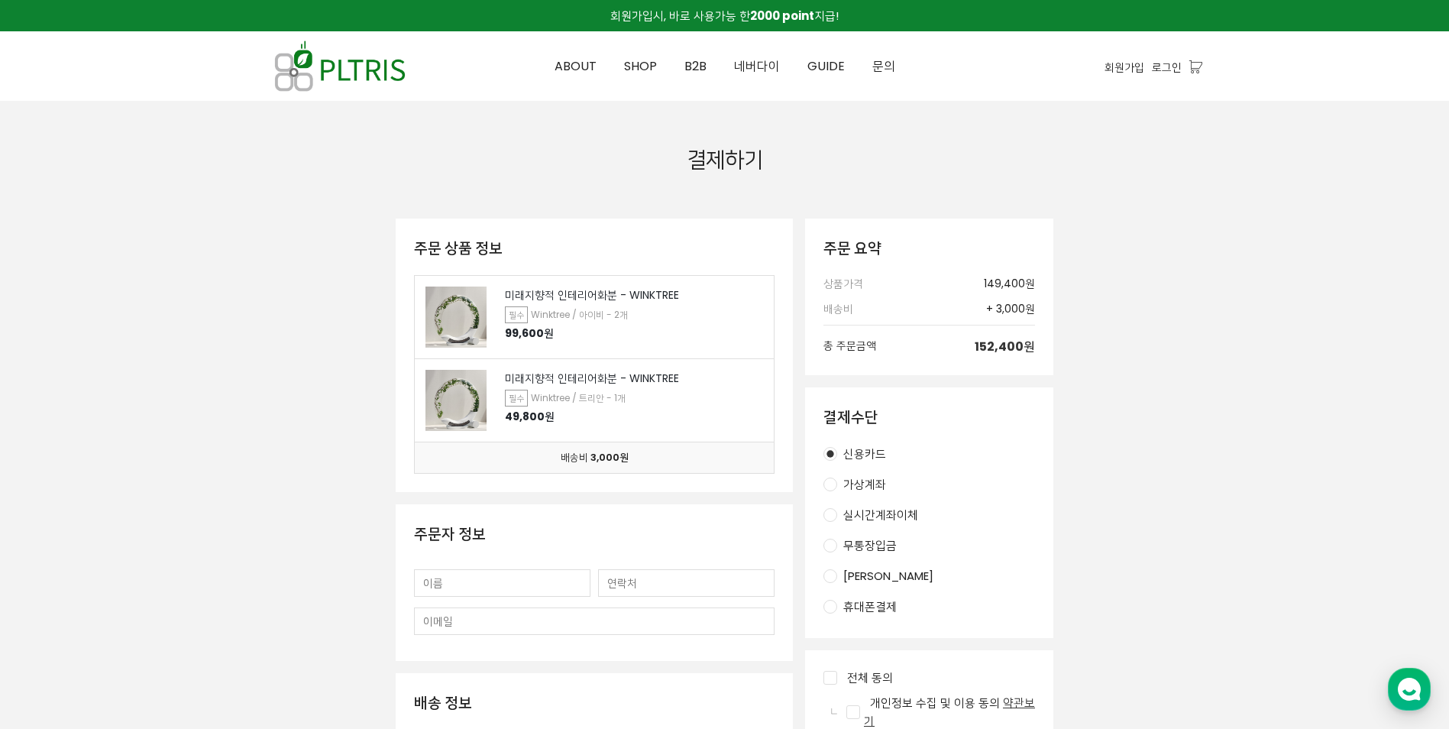
click at [1253, 386] on div at bounding box center [724, 708] width 1449 height 1215
click at [829, 546] on input "무통장입금" at bounding box center [830, 545] width 14 height 14
radio input "false"
radio input "true"
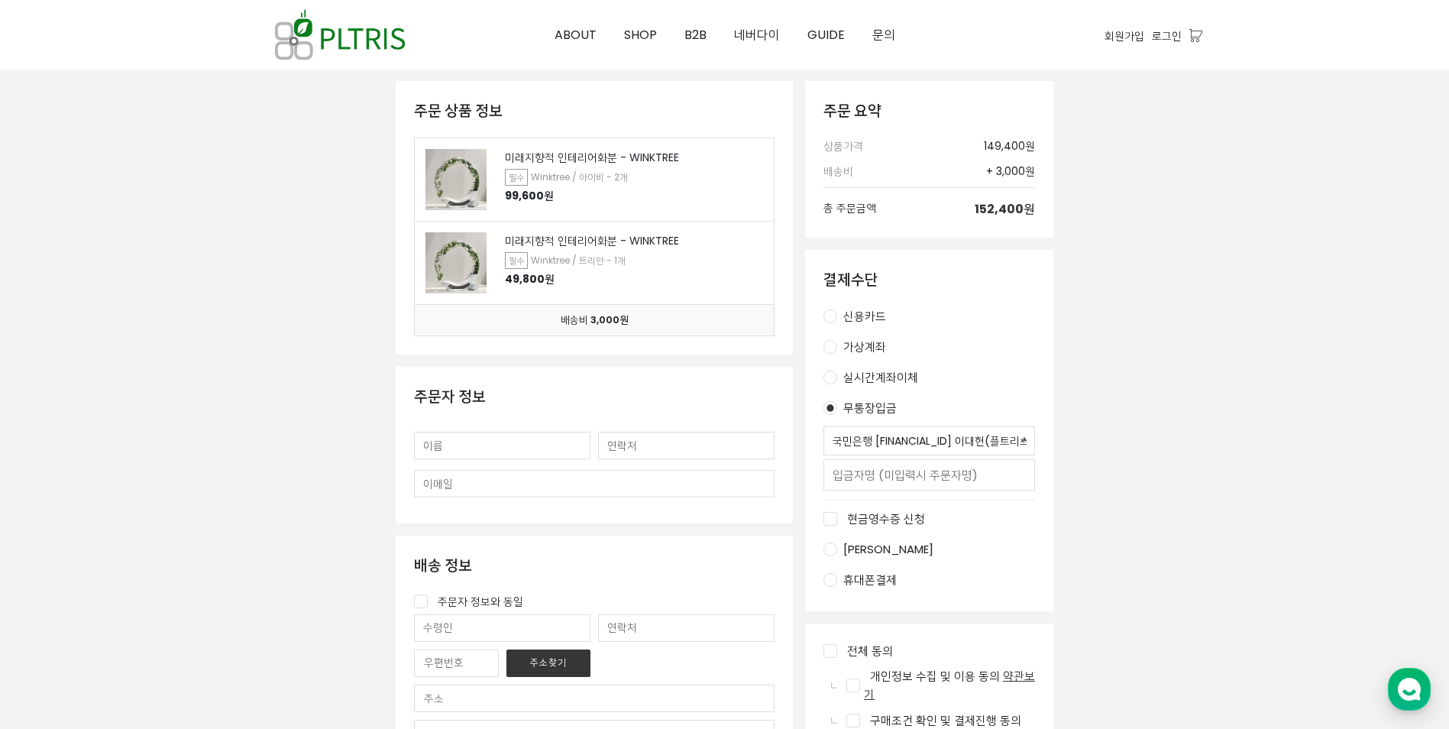
scroll to position [153, 0]
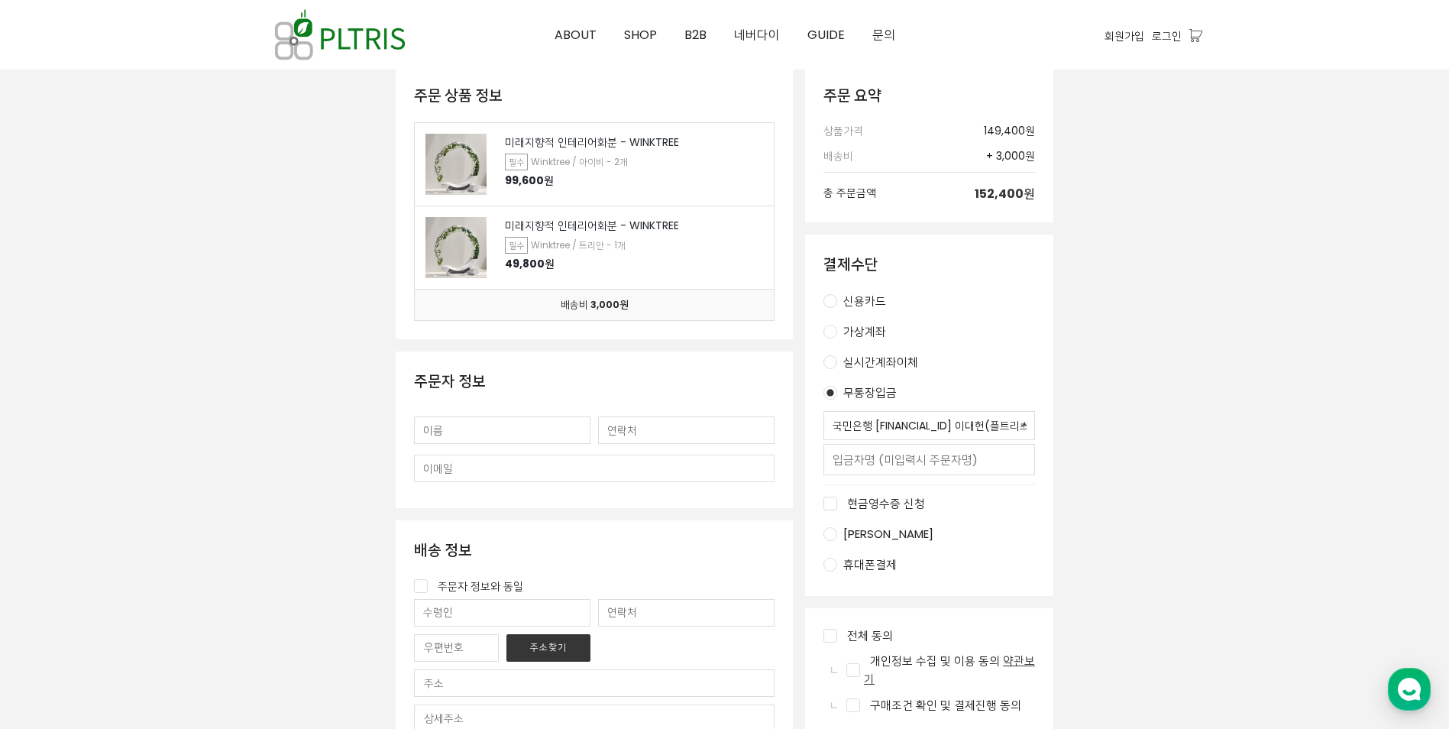
click at [550, 432] on input "text" at bounding box center [502, 429] width 176 height 27
type input "g"
type input "한지원"
click at [707, 429] on input "text" at bounding box center [686, 429] width 176 height 27
type input "01086084058"
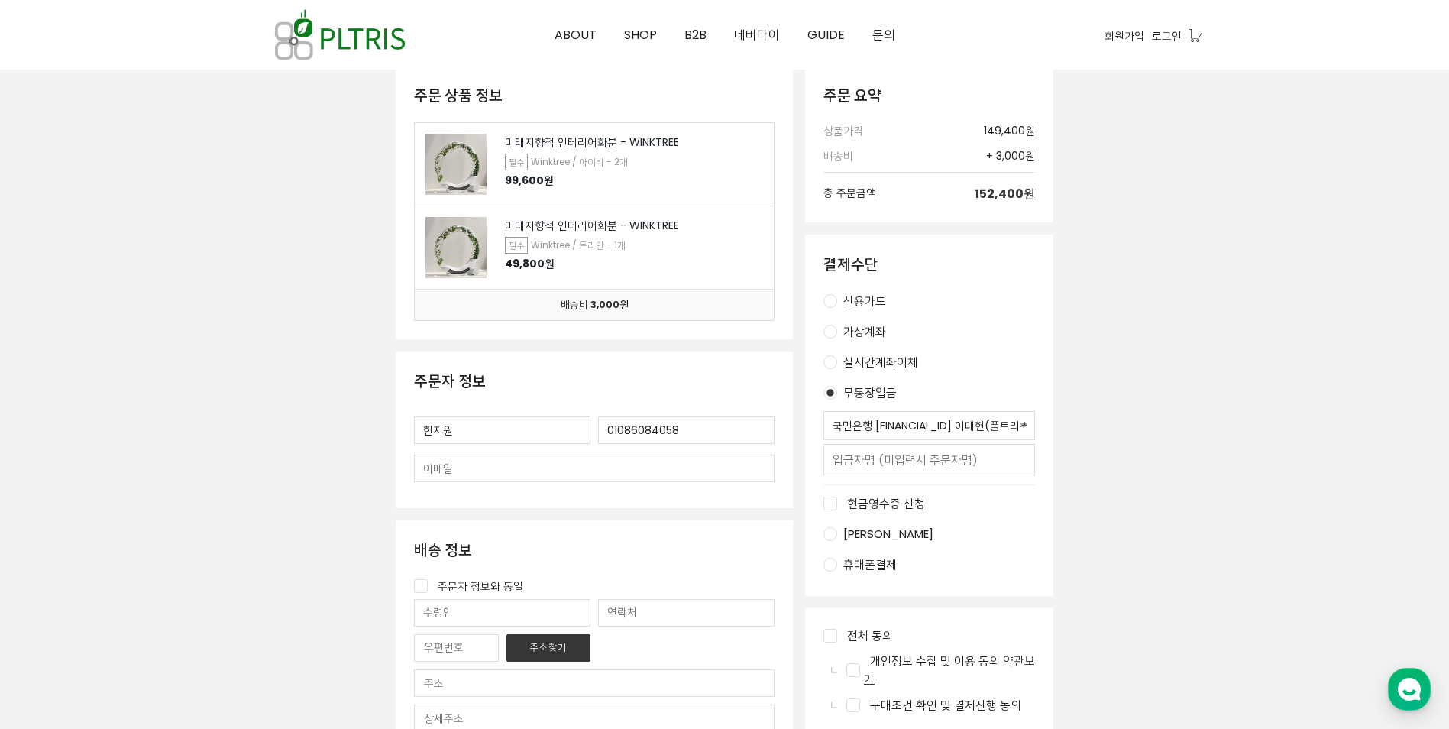
click at [577, 457] on input "text" at bounding box center [594, 467] width 360 height 27
type input "ji-won4058@hanmail.net"
click at [263, 546] on div "주문 상품 정보 미래지향적 인테리어화분 - WINKTREE 필수 Winktree / 아이비 - 2개 99,600원 미래지향적 인테리어화분 - …" at bounding box center [724, 576] width 955 height 1021
click at [420, 584] on input "주문자 정보와 동일" at bounding box center [421, 586] width 14 height 14
checkbox input "true"
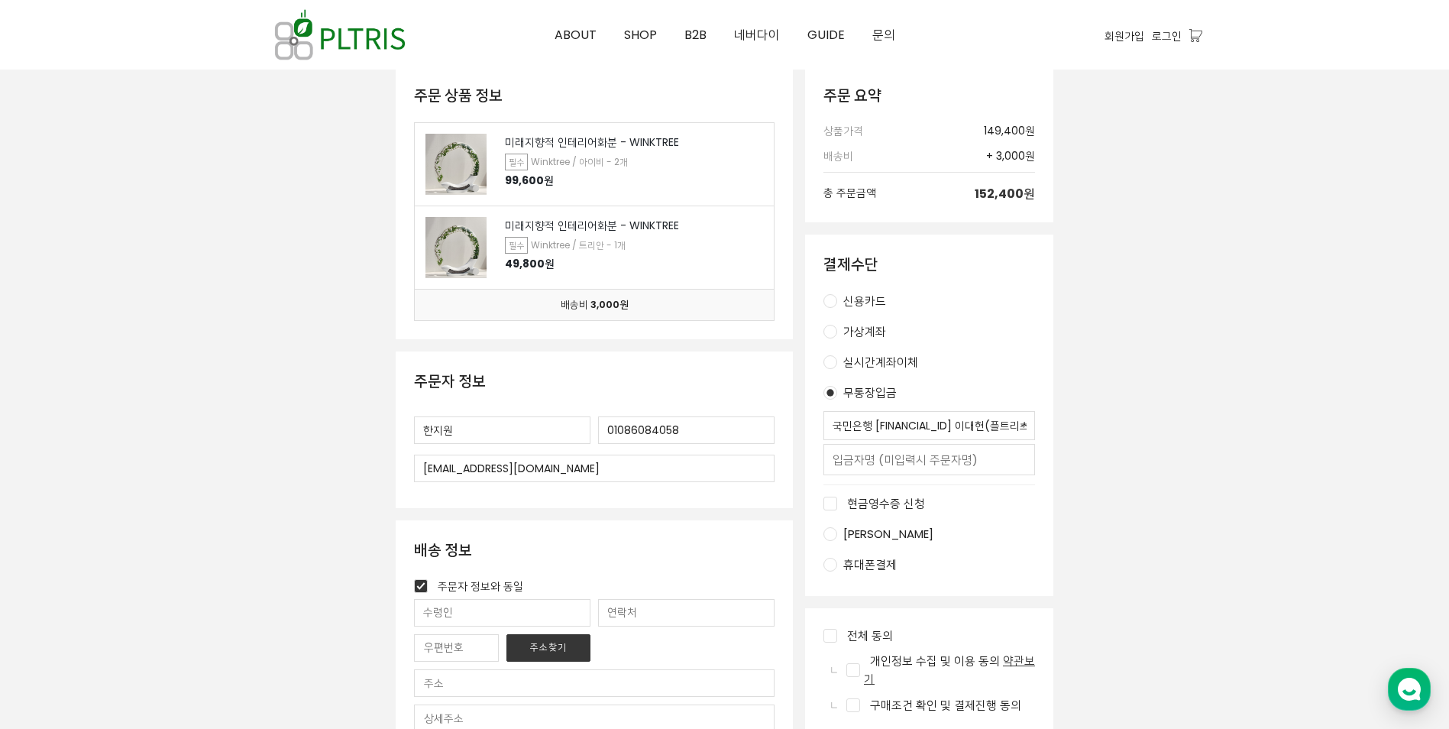
type input "한지원"
type input "01086084058"
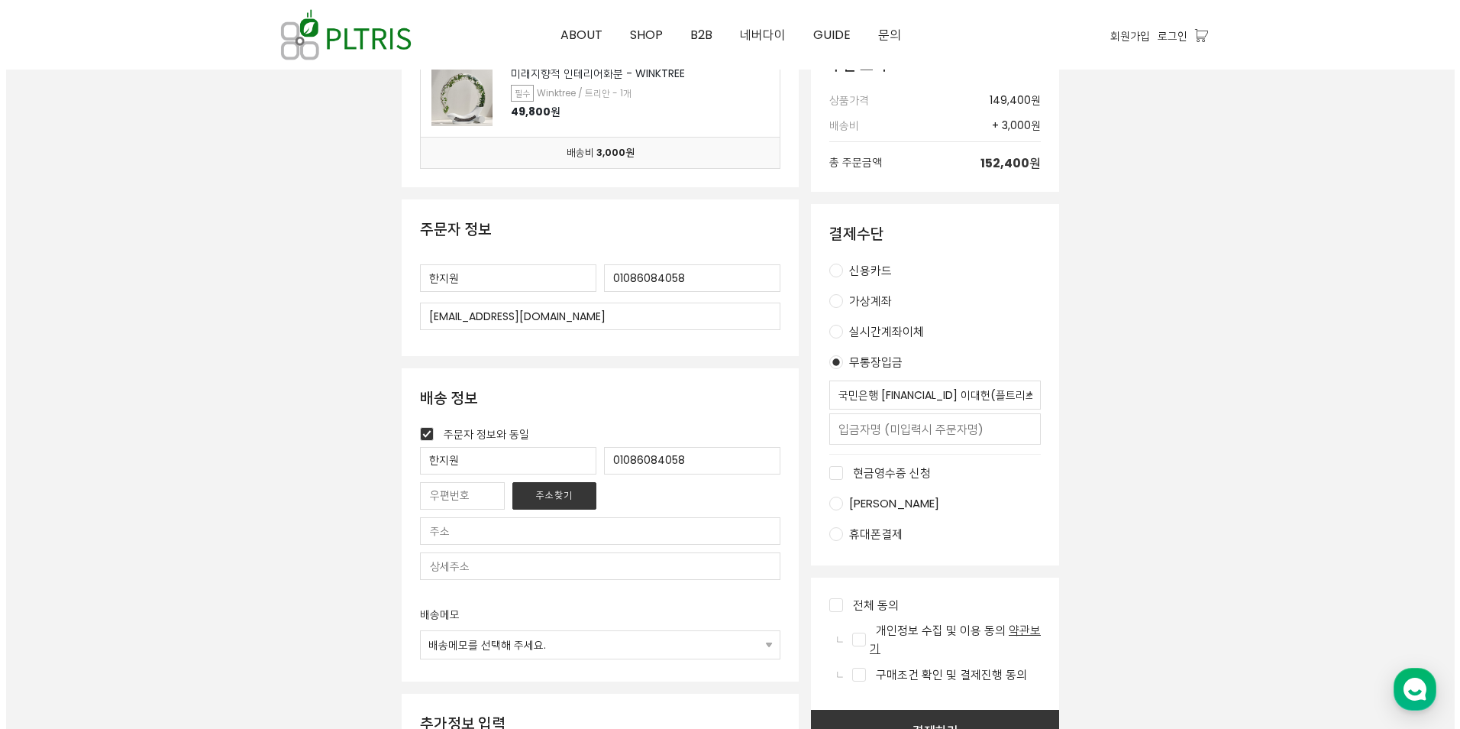
scroll to position [305, 0]
click at [574, 499] on button "주소찾기" at bounding box center [548, 494] width 84 height 27
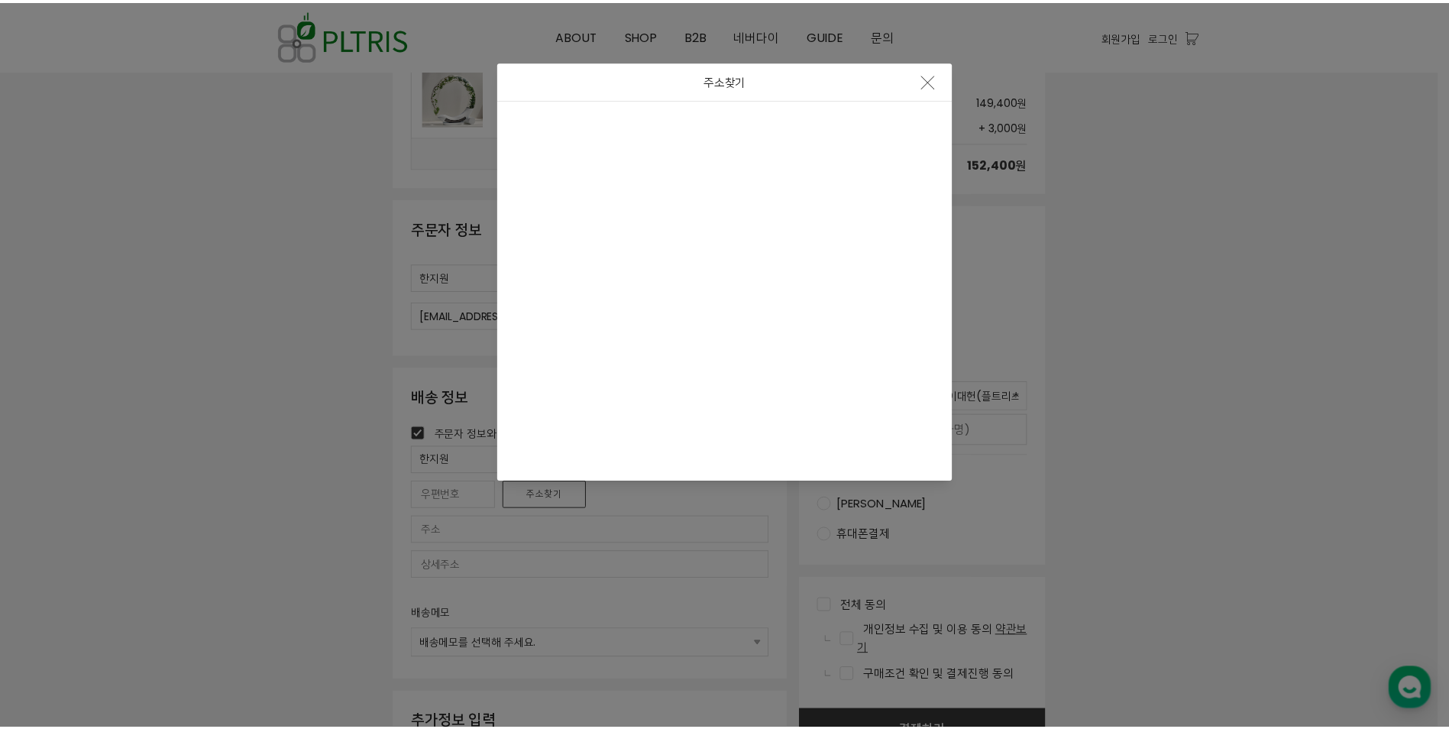
scroll to position [0, 0]
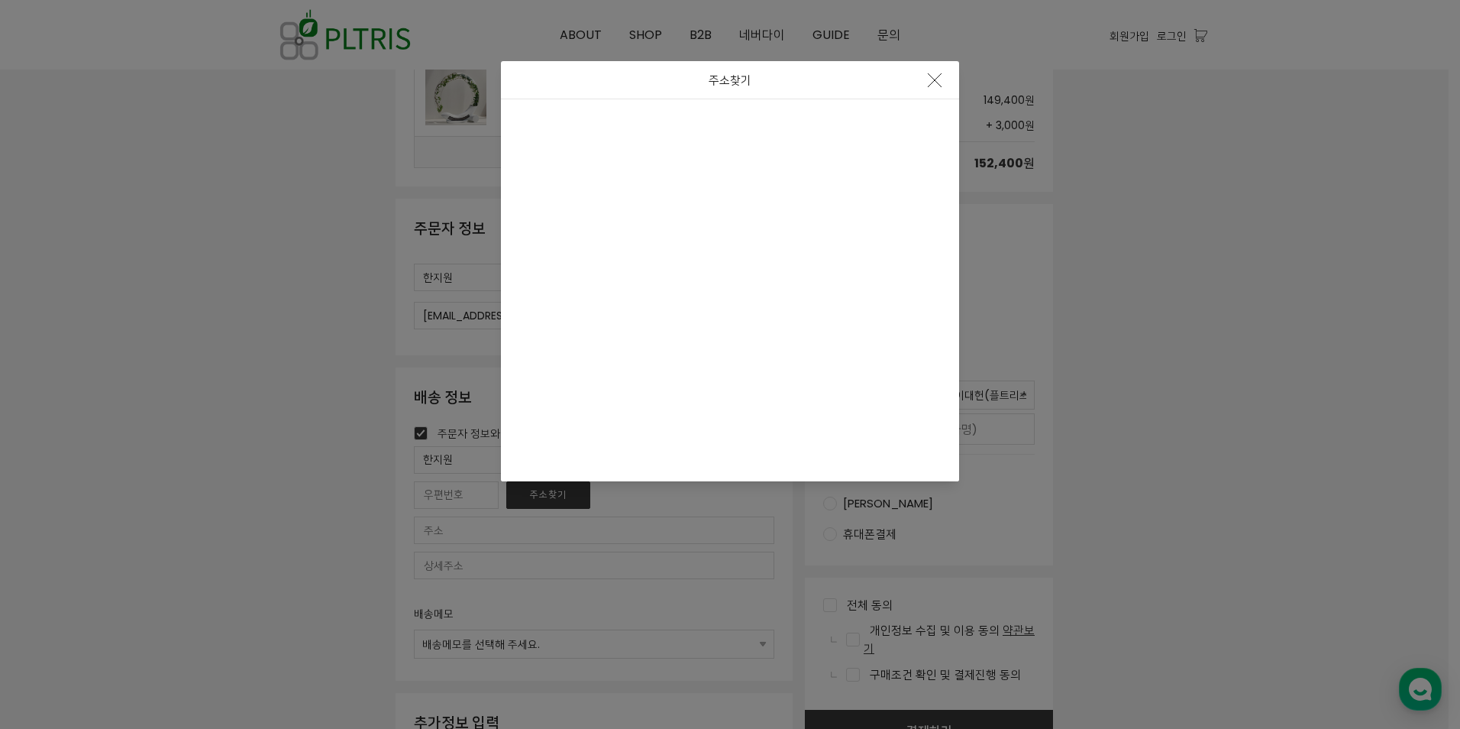
type input "55119"
type input "[STREET_ADDRESS]"
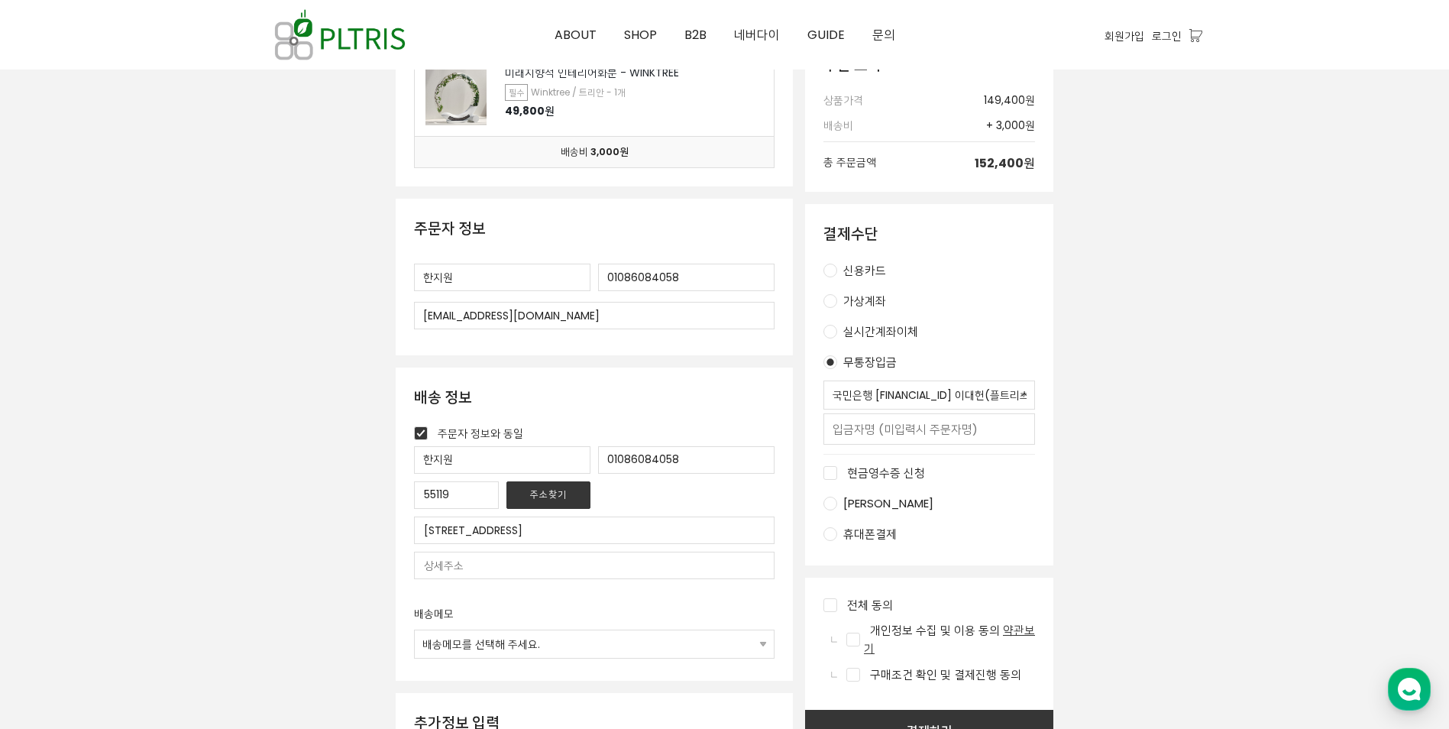
click at [555, 562] on input "text" at bounding box center [594, 564] width 360 height 27
click at [319, 576] on div "주문 상품 정보 미래지향적 인테리어화분 - WINKTREE 필수 Winktree / 아이비 - 2개 99,600원 미래지향적 인테리어화분 - …" at bounding box center [724, 423] width 955 height 1021
click at [472, 569] on input "평화사" at bounding box center [594, 564] width 360 height 27
type input "평화사회복지관"
click at [221, 569] on div at bounding box center [724, 402] width 1449 height 1215
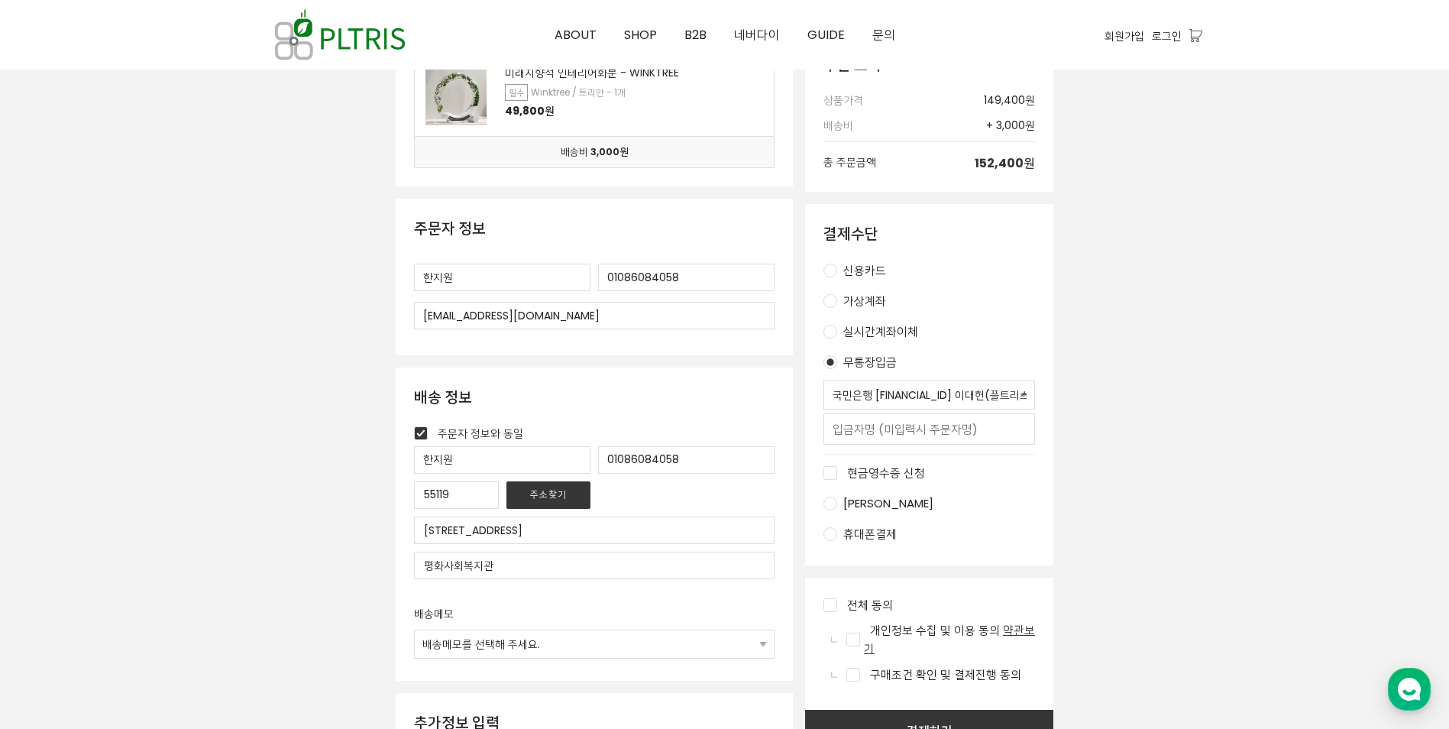
click at [762, 645] on select "배송메모를 선택해 주세요. 배송 전에 미리 연락 바랍니다. 부재시 경비실에 맡겨주세요. 부재시 전화나 문자를 남겨주세요. 직접입력" at bounding box center [594, 643] width 359 height 27
click at [68, 538] on div at bounding box center [724, 402] width 1449 height 1215
click at [164, 536] on div at bounding box center [724, 402] width 1449 height 1215
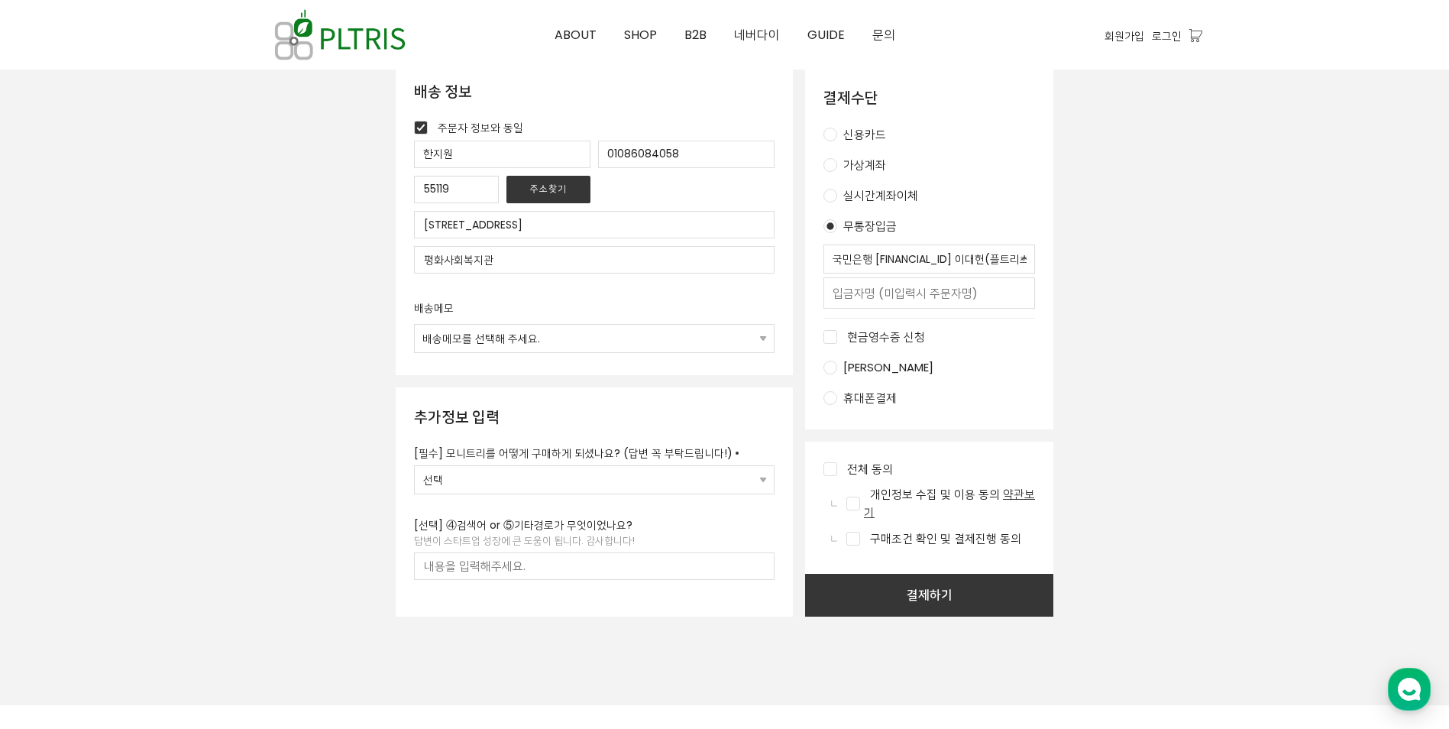
click at [719, 480] on select "선택 ① 인스타그램/페북 광고를 보고 구매 ② 회사 동료가 설치한 걸 보고 구매 ③ 친구 추천으로 구매 ④ 검색 중 우연히 알게되어 구매 ⑤ …" at bounding box center [594, 479] width 359 height 27
select select "① 인스타그램/페북 광고를 보고 구매"
click at [415, 466] on select "선택 ① 인스타그램/페북 광고를 보고 구매 ② 회사 동료가 설치한 걸 보고 구매 ③ 친구 추천으로 구매 ④ 검색 중 우연히 알게되어 구매 ⑤ …" at bounding box center [594, 479] width 359 height 27
click at [308, 581] on div "주문 상품 정보 미래지향적 인테리어화분 - WINKTREE 필수 Winktree / 아이비 - 2개 99,600원 미래지향적 인테리어화분 - …" at bounding box center [724, 117] width 955 height 1021
click at [832, 464] on input "전체 동의" at bounding box center [830, 469] width 14 height 14
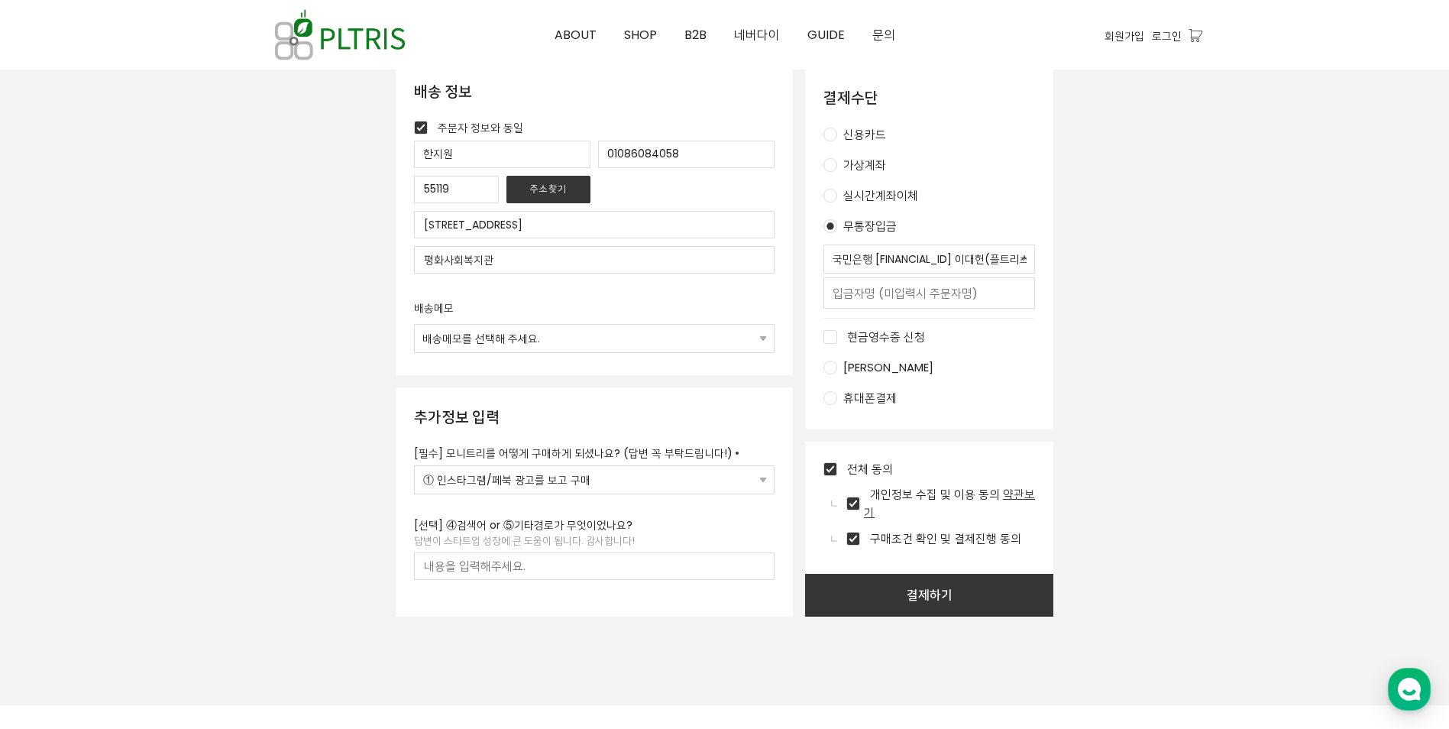
checkbox input "true"
click at [1253, 309] on div at bounding box center [724, 97] width 1449 height 1215
click at [1250, 231] on div at bounding box center [724, 97] width 1449 height 1215
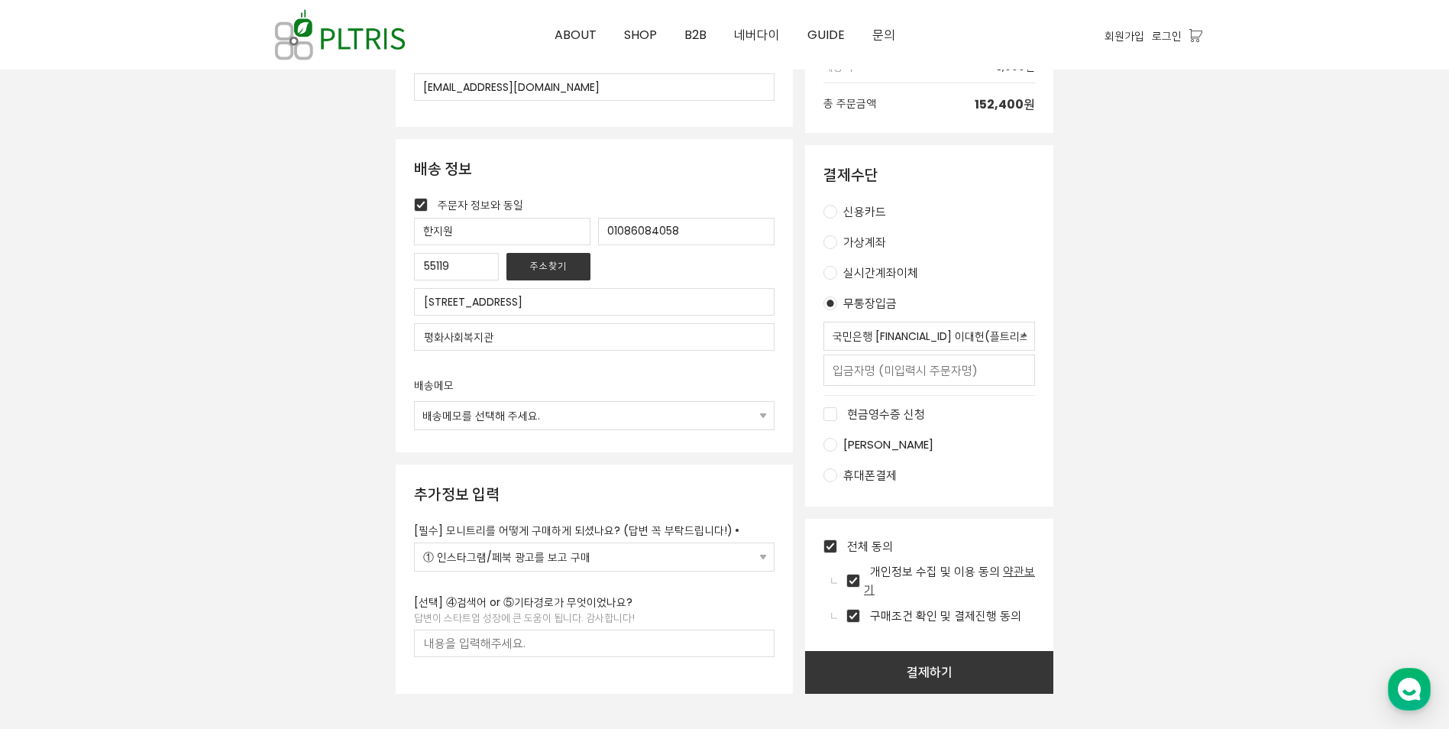
scroll to position [535, 0]
click at [919, 676] on button "결제하기" at bounding box center [929, 671] width 248 height 43
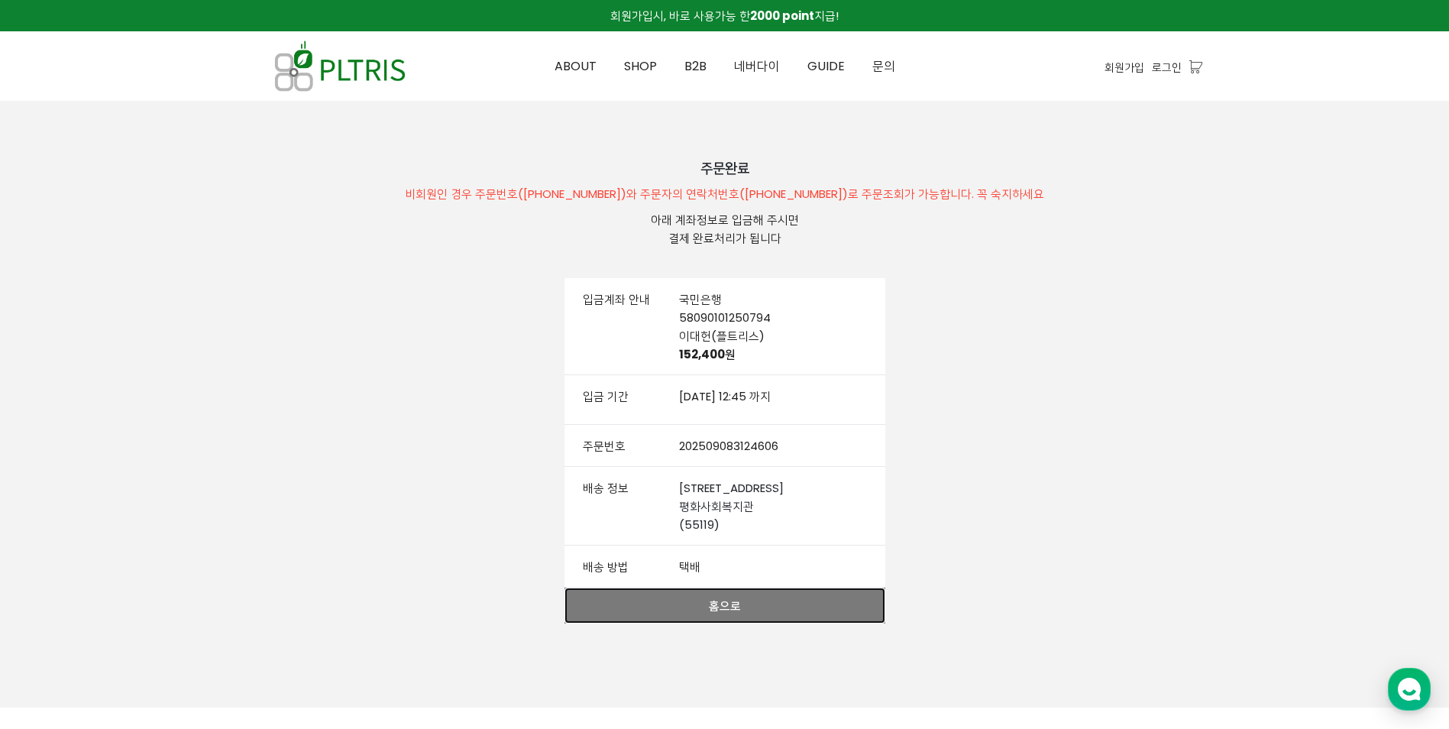
click at [745, 619] on link "홈으로" at bounding box center [724, 605] width 321 height 36
